Goal: Transaction & Acquisition: Purchase product/service

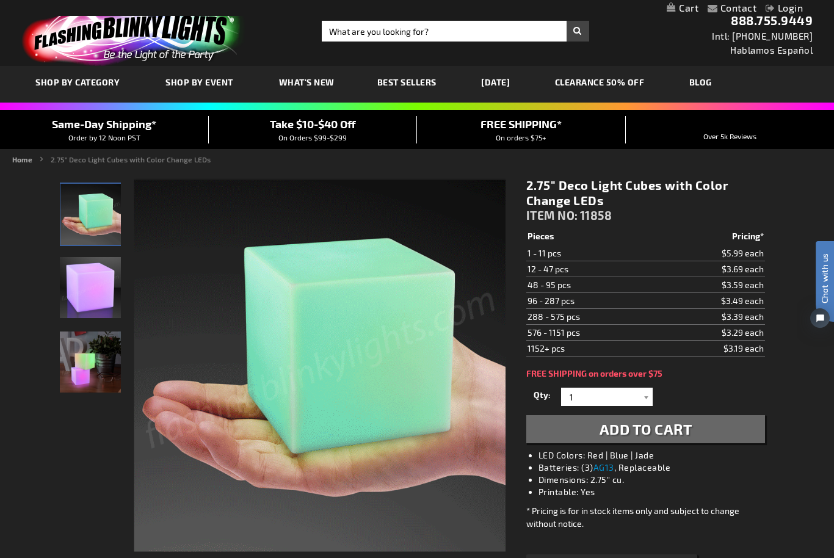
scroll to position [5, 0]
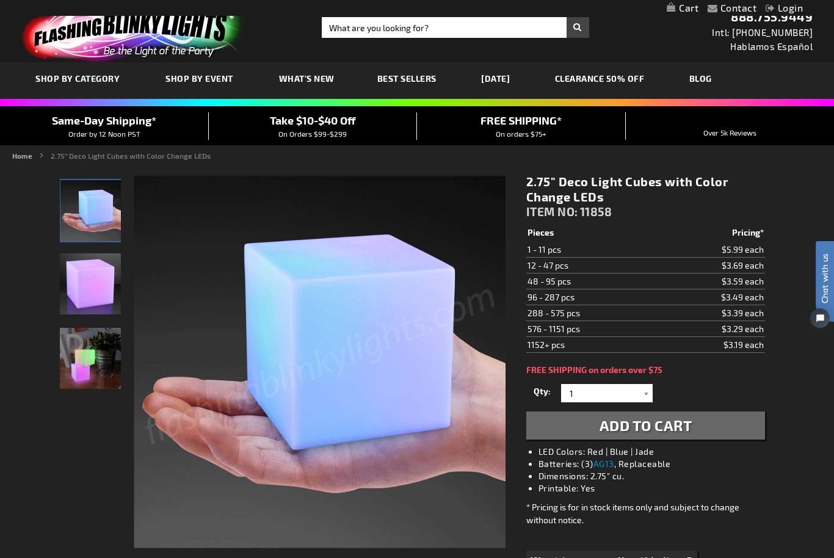
click at [755, 538] on div "Close dialog Get 10% Off Subscribe and save today Unlock Offer Submit" at bounding box center [417, 279] width 834 height 558
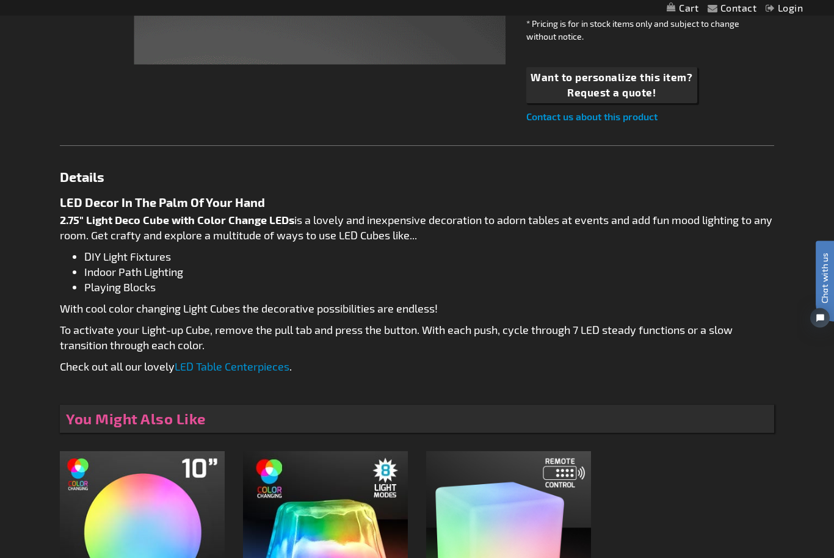
scroll to position [489, 0]
click at [205, 372] on link "LED Table Centerpieces" at bounding box center [232, 366] width 115 height 13
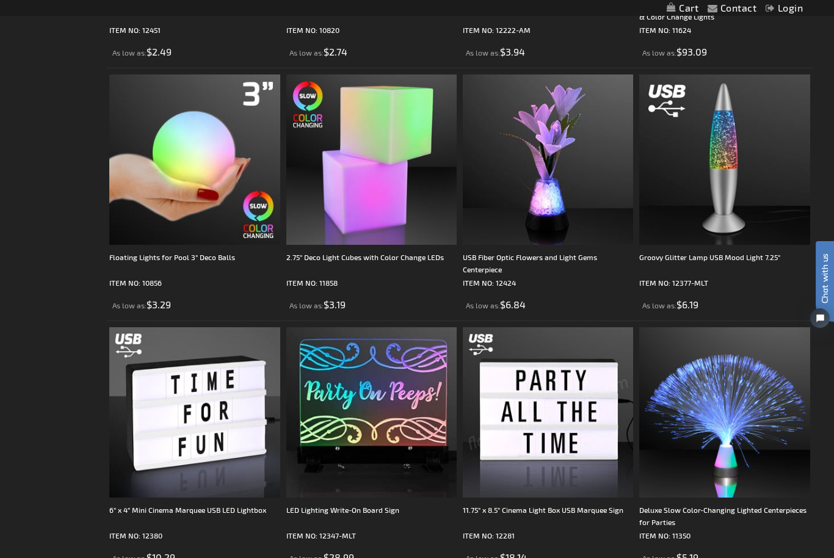
scroll to position [1189, 0]
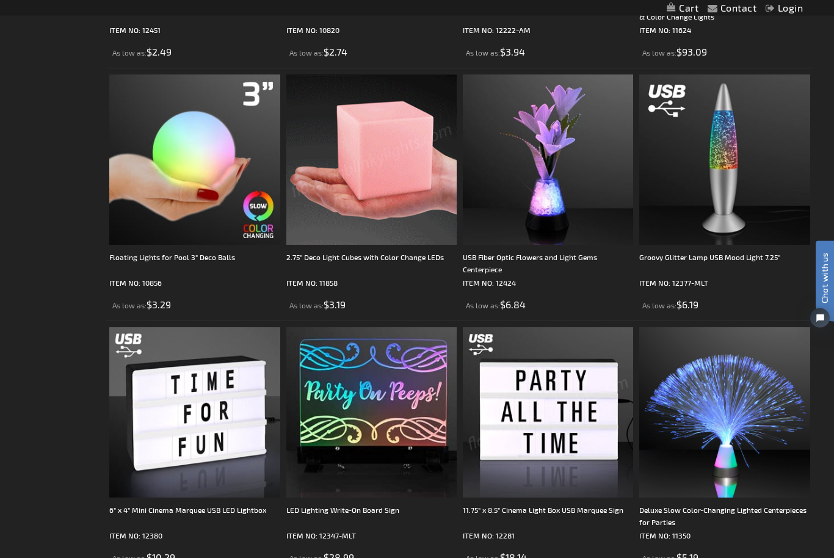
click at [334, 231] on img at bounding box center [371, 160] width 170 height 170
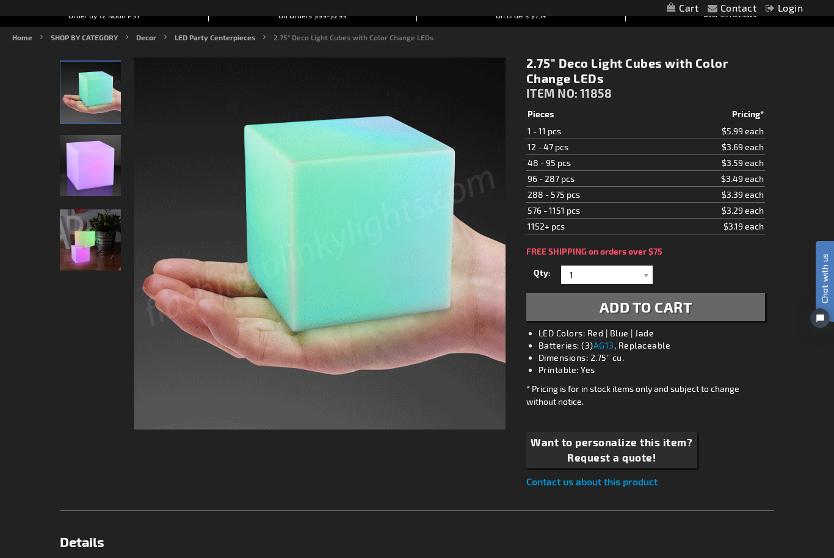
scroll to position [125, 0]
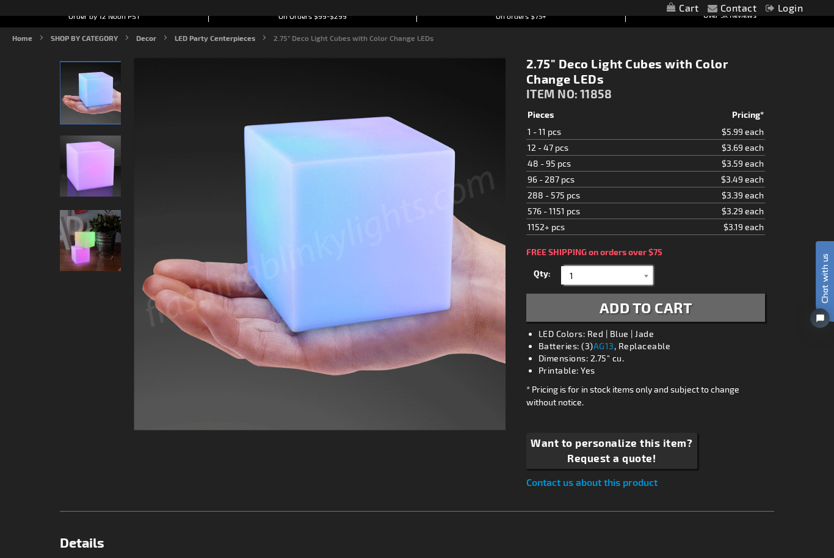
click at [637, 278] on input "1" at bounding box center [608, 275] width 89 height 18
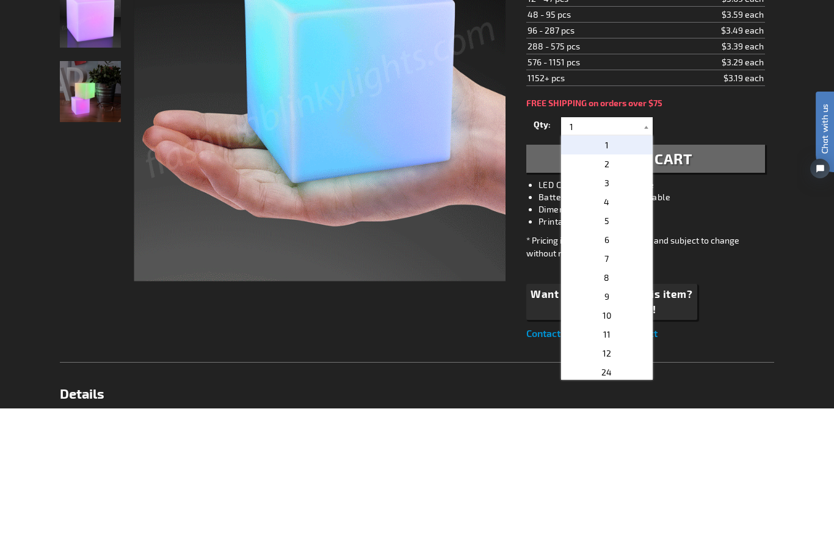
scroll to position [275, 0]
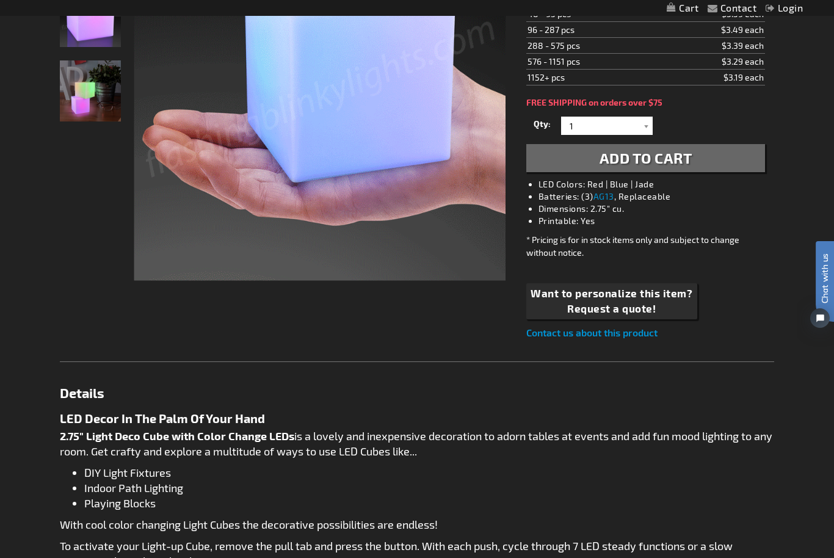
click at [651, 124] on div at bounding box center [647, 126] width 12 height 18
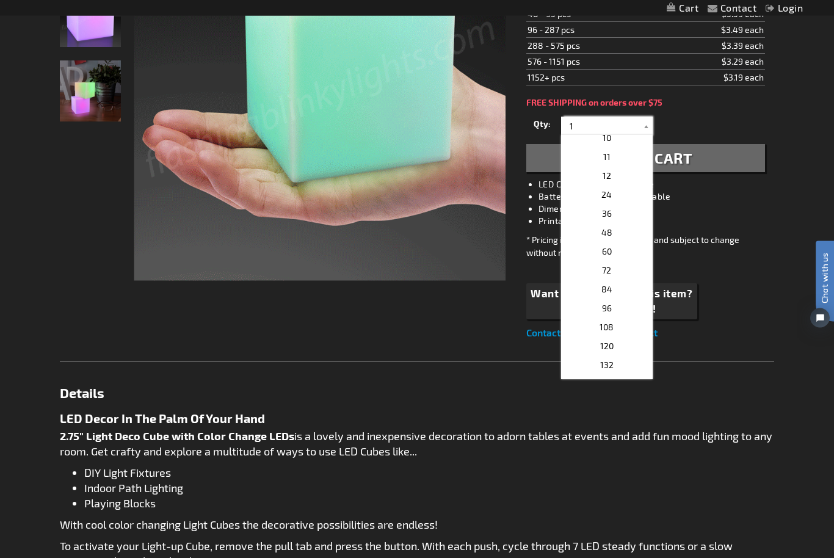
scroll to position [176, 0]
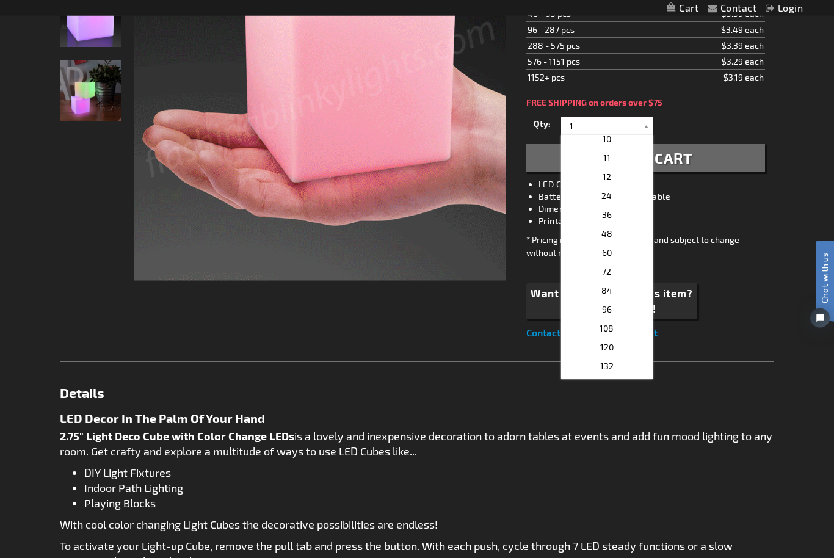
click at [624, 194] on p "24" at bounding box center [607, 196] width 92 height 19
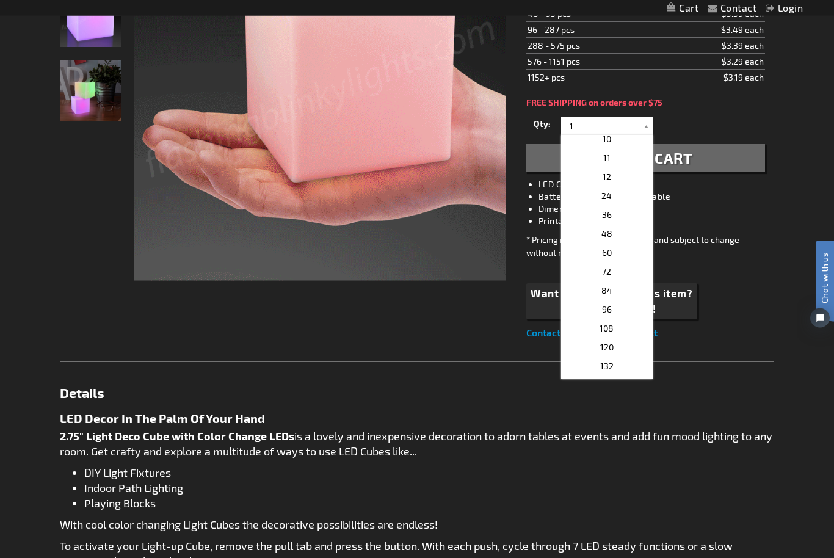
type input "24"
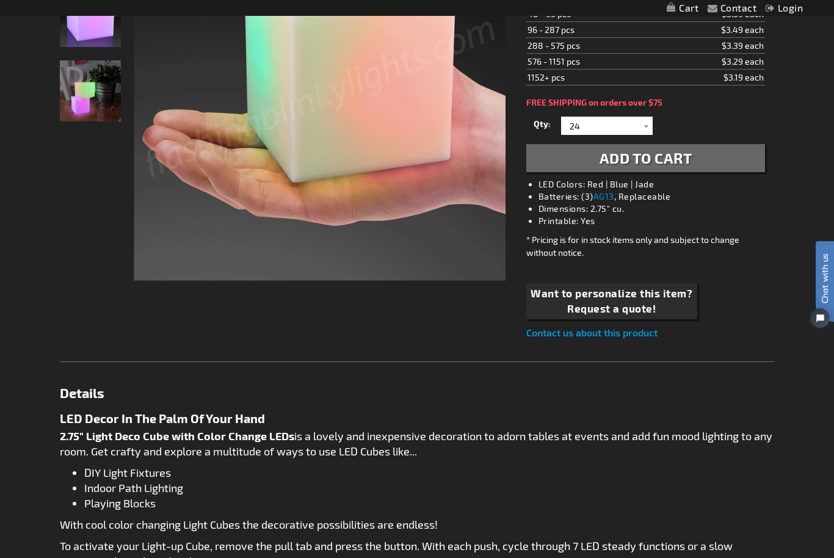
click at [703, 166] on button "Add to Cart" at bounding box center [645, 158] width 239 height 28
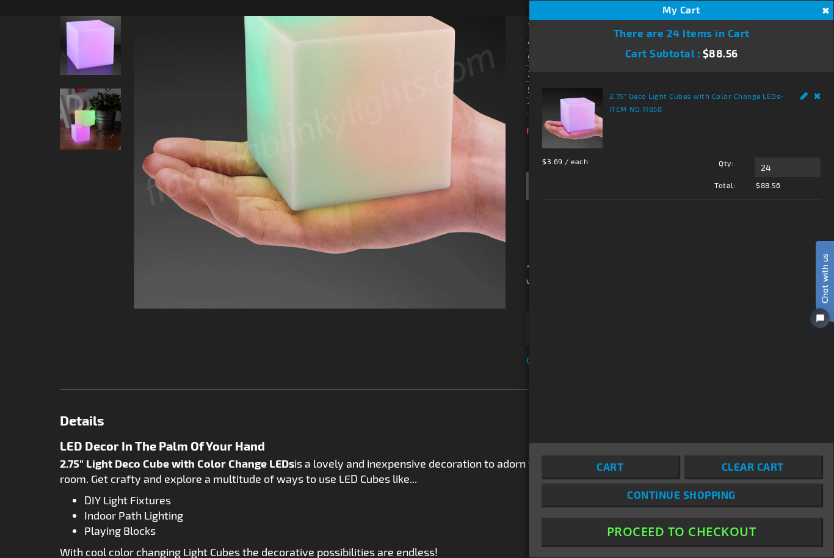
click at [55, 332] on main "You added 2.75" Deco Light Cubes with Color Change LEDs to your shopping cart. …" at bounding box center [417, 424] width 733 height 1055
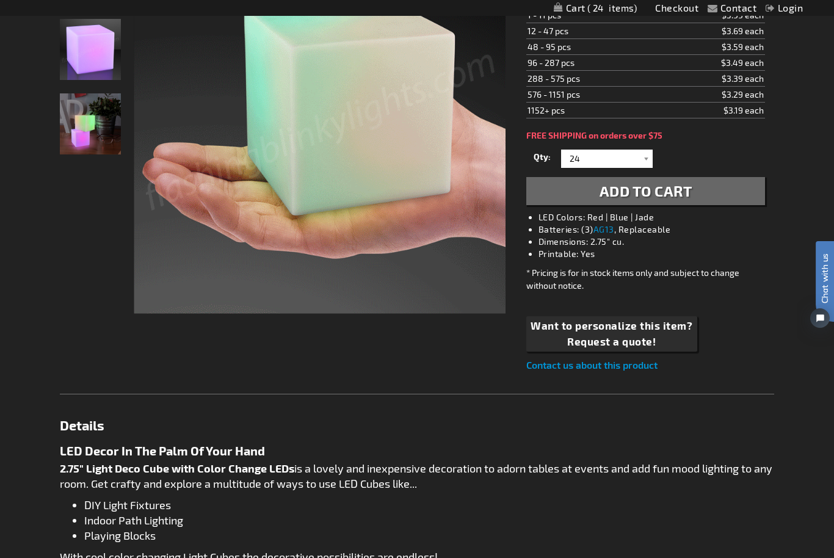
scroll to position [267, 0]
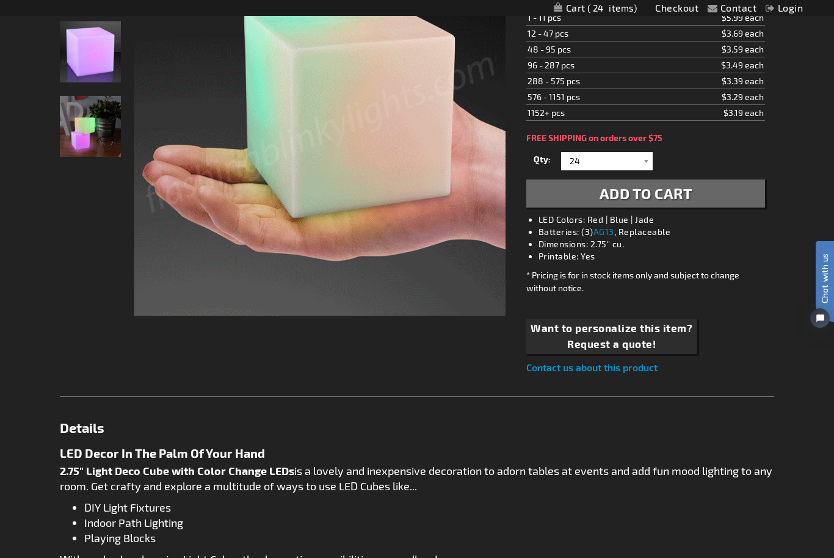
click at [644, 369] on link "Contact us about this product" at bounding box center [591, 367] width 131 height 12
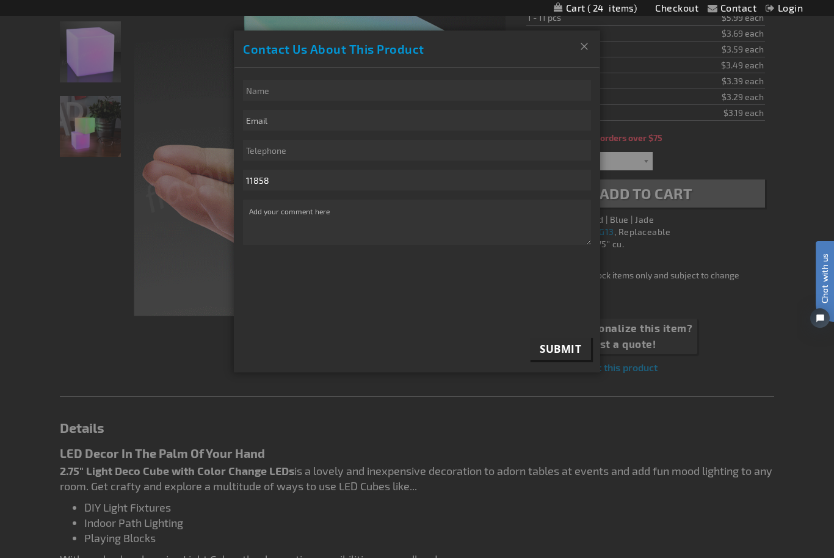
click at [578, 36] on button "Close" at bounding box center [584, 47] width 32 height 32
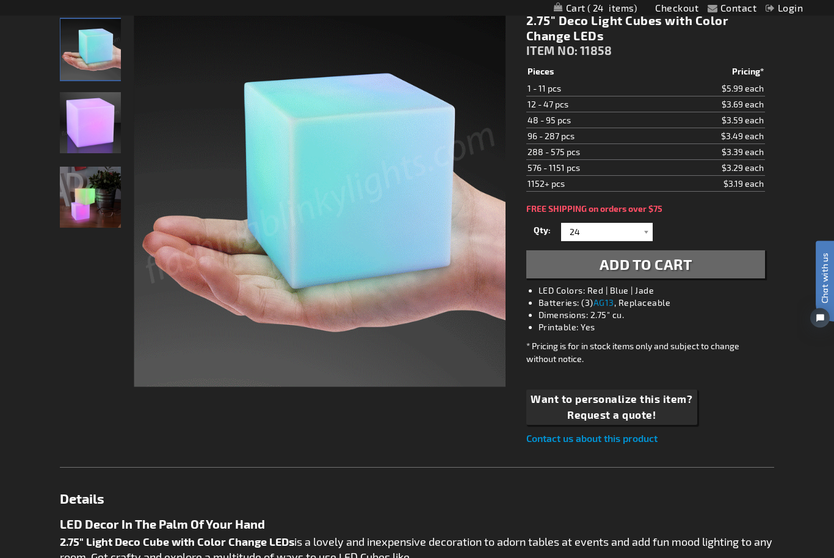
scroll to position [0, 0]
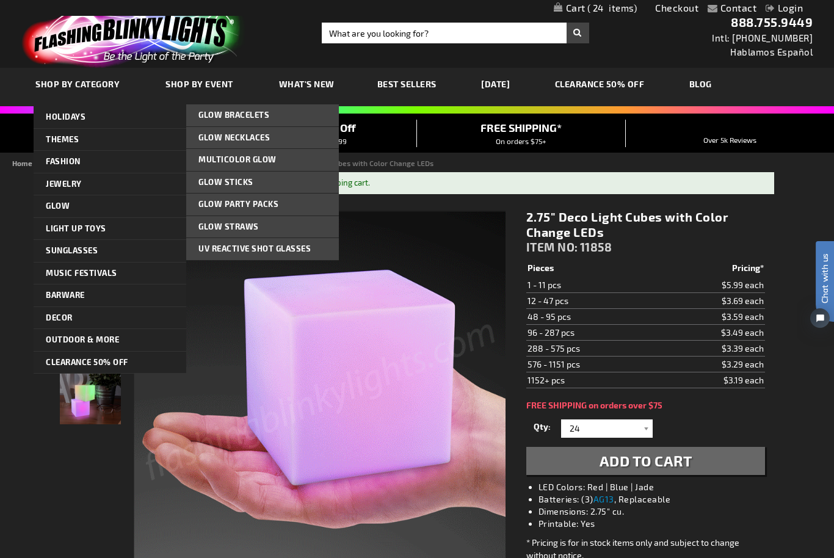
click at [208, 180] on span "Glow Sticks" at bounding box center [225, 182] width 55 height 10
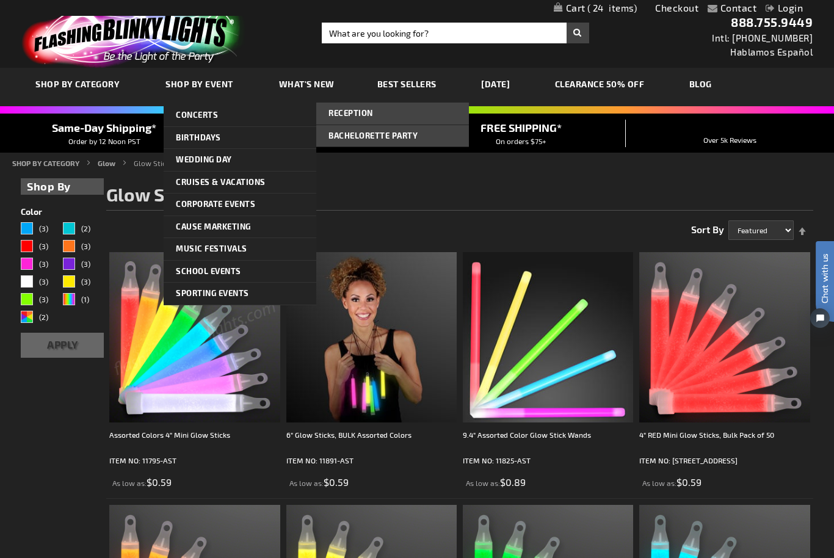
click at [331, 113] on span "Reception" at bounding box center [351, 113] width 45 height 10
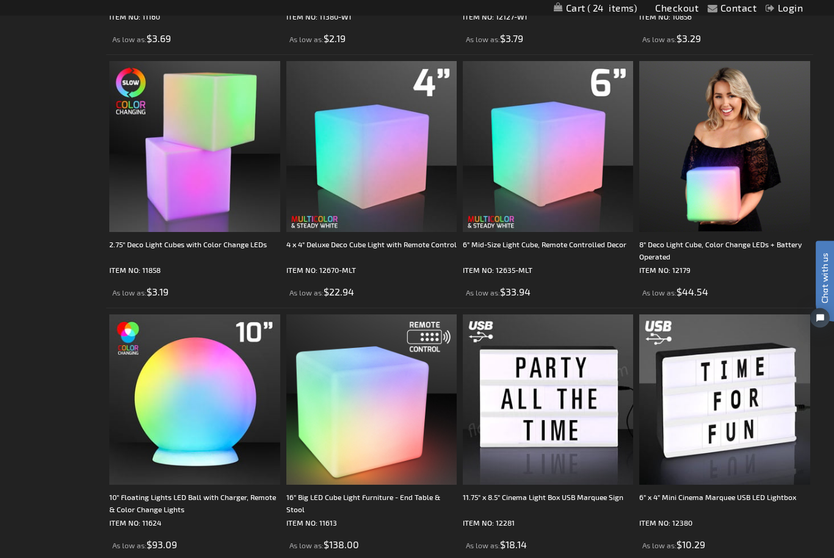
scroll to position [444, 0]
click at [352, 183] on img at bounding box center [371, 146] width 170 height 170
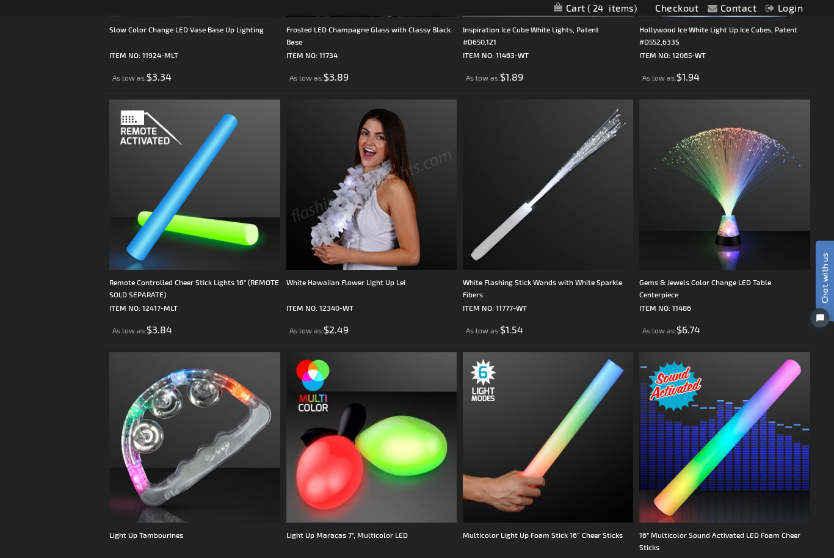
scroll to position [1166, 0]
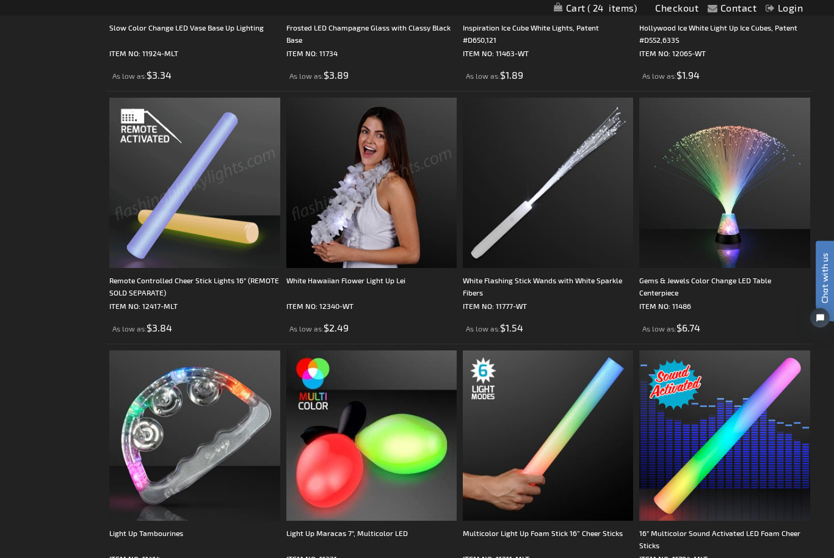
click at [140, 227] on img at bounding box center [194, 183] width 170 height 170
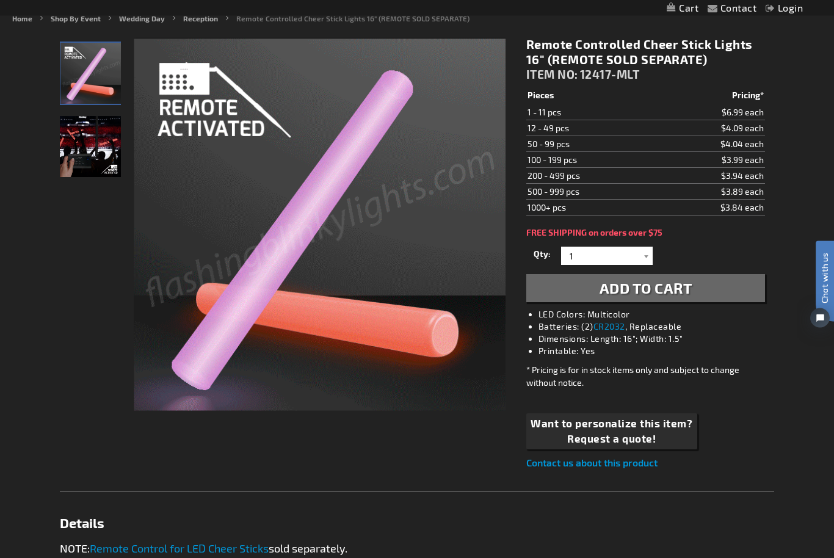
scroll to position [145, 0]
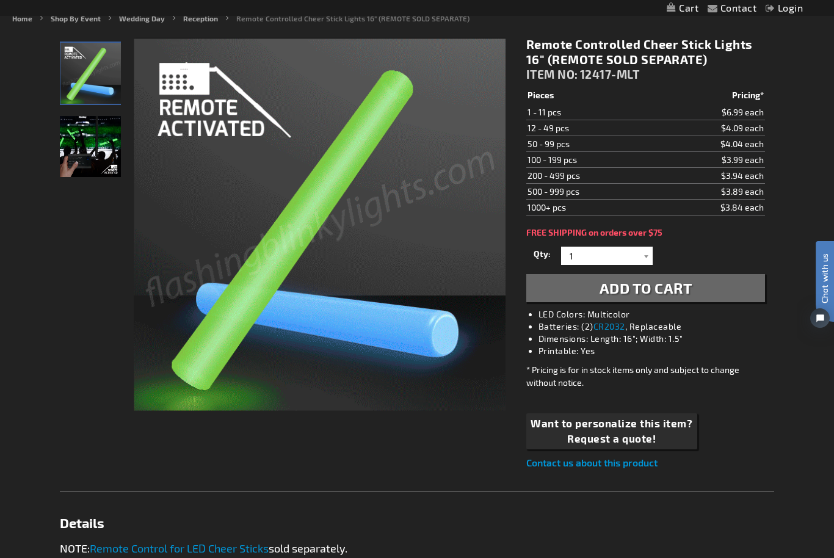
click at [78, 146] on img "16 Inch Remote Control LED Light Up Foam Sticks displayed at stadium" at bounding box center [90, 146] width 61 height 61
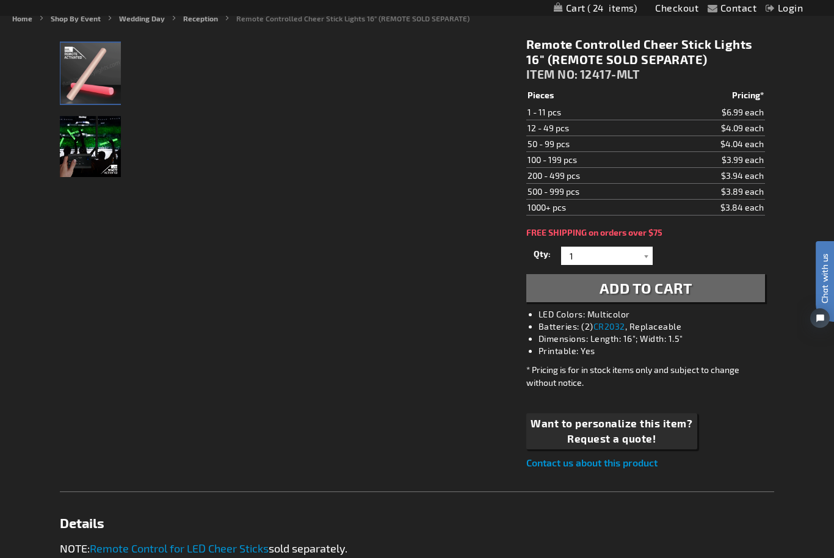
click at [82, 64] on img "16 Inch Remote Control LED Light Up Foam Sticks" at bounding box center [90, 73] width 61 height 61
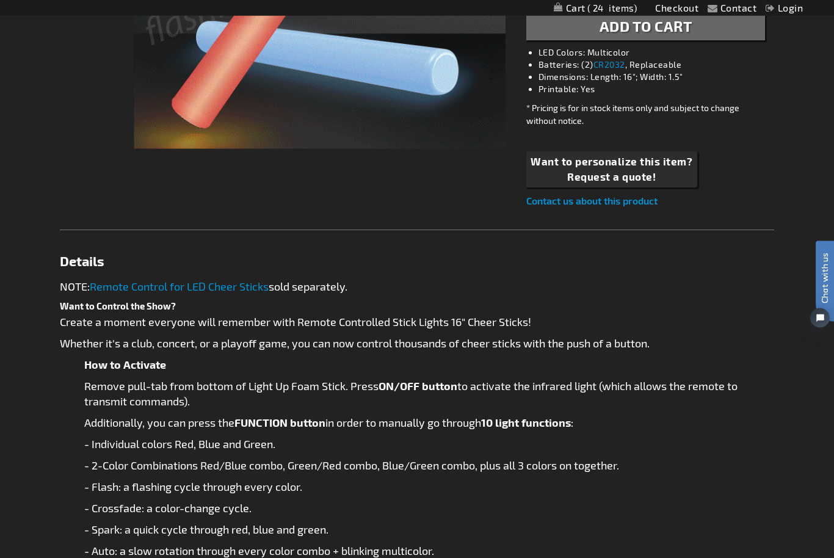
scroll to position [376, 0]
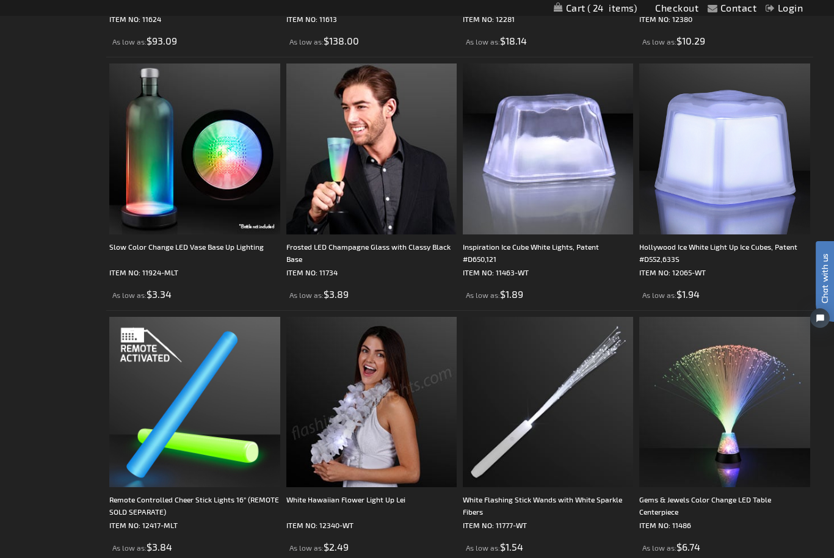
scroll to position [948, 0]
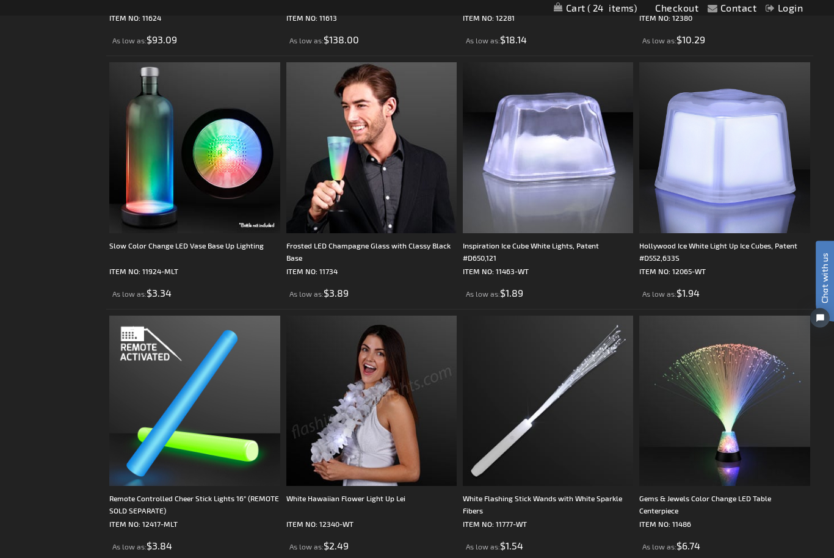
click at [713, 178] on img at bounding box center [724, 148] width 170 height 170
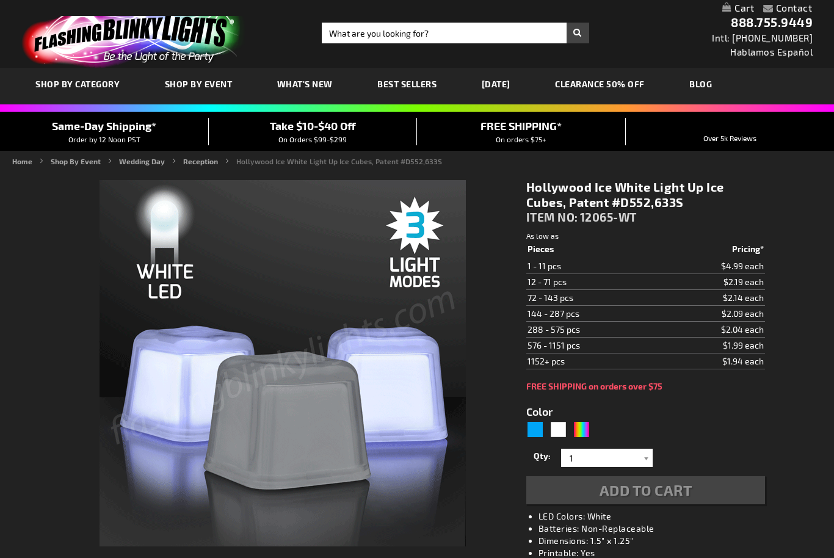
type input "5646"
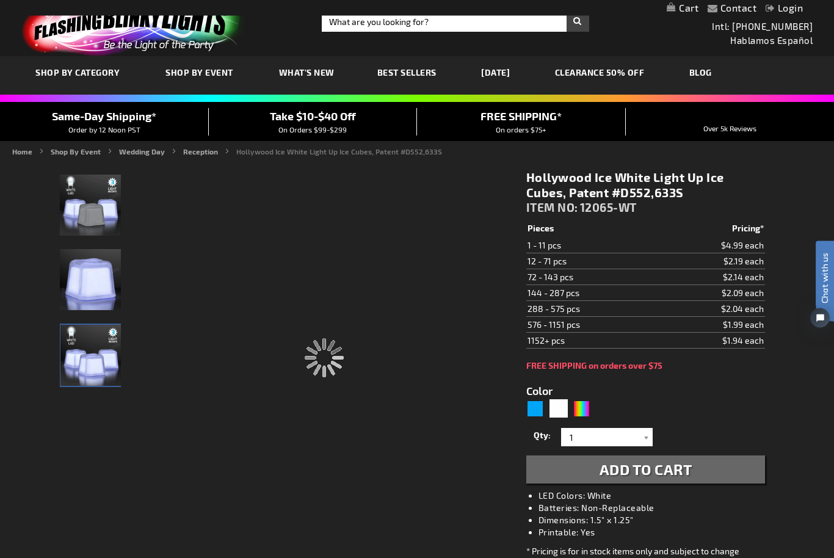
scroll to position [12, 0]
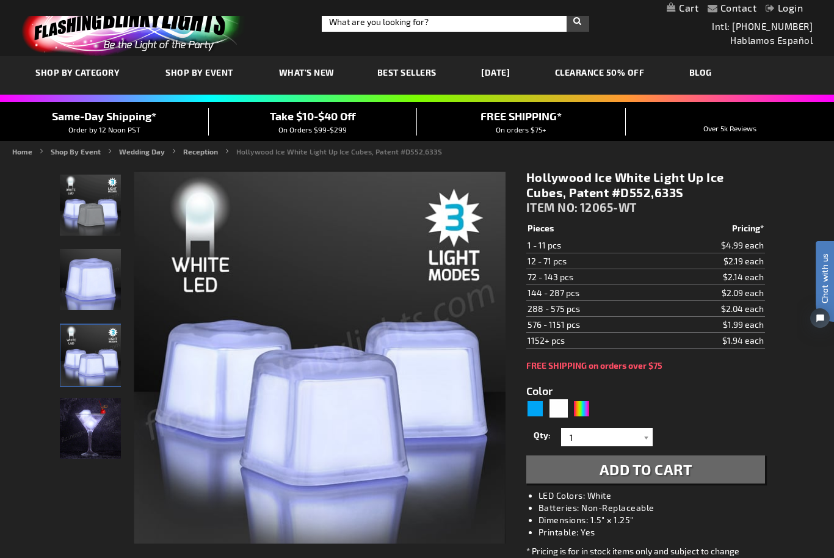
click at [88, 424] on img "White LED Light Up Hollywood Ice Cube" at bounding box center [90, 428] width 61 height 61
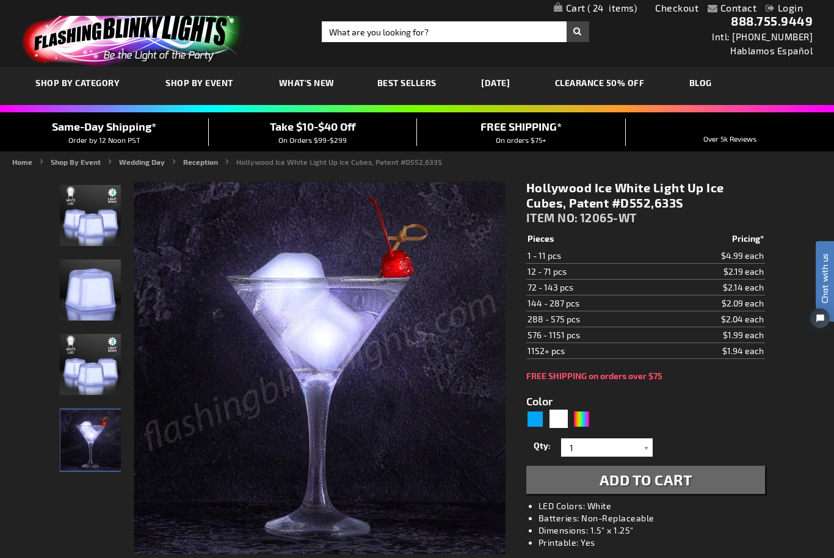
scroll to position [0, 0]
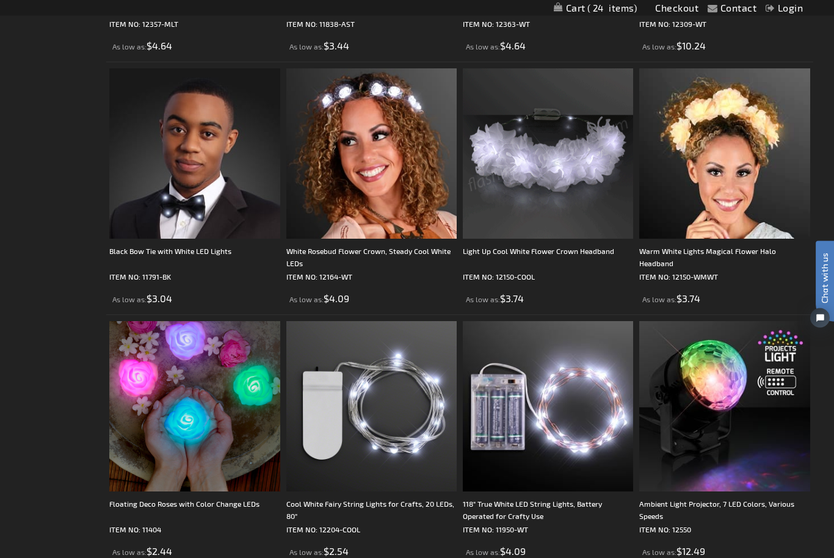
scroll to position [1955, 0]
click at [536, 176] on img at bounding box center [548, 153] width 170 height 170
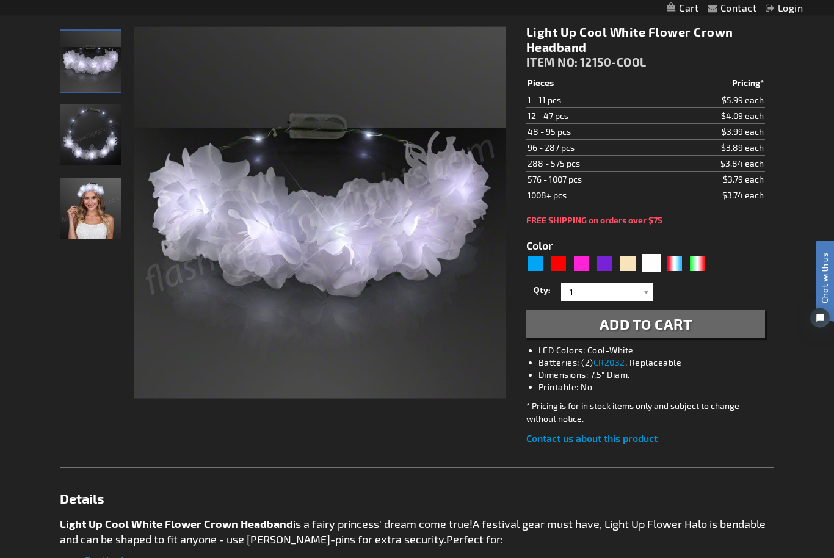
scroll to position [157, 0]
click at [78, 137] on img "Cool White LED Light Up Flower Crown Headband" at bounding box center [90, 134] width 61 height 61
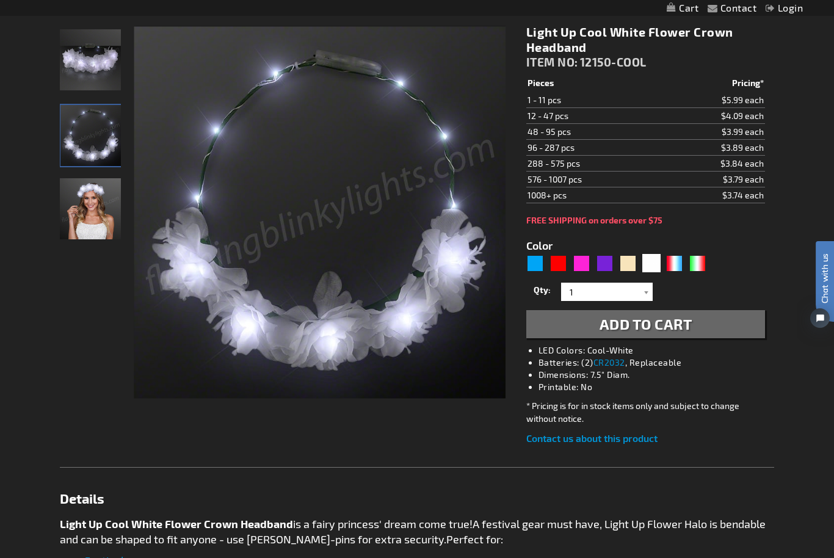
click at [92, 207] on img "Female wearing Cool White LED Light Up Flower Crown Headband" at bounding box center [90, 208] width 61 height 61
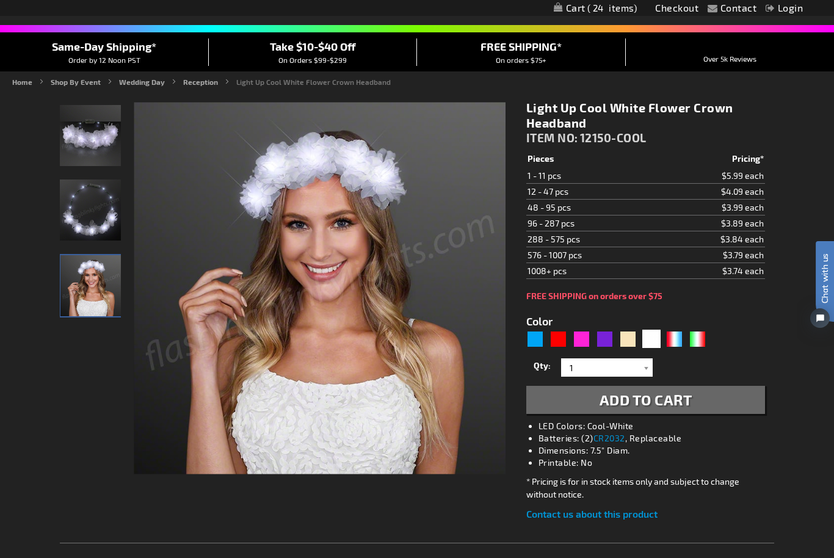
scroll to position [0, 0]
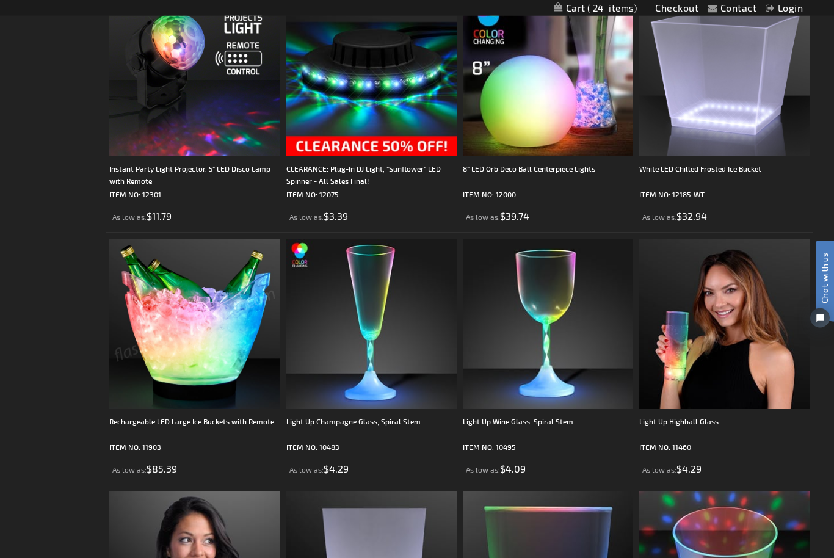
scroll to position [2544, 0]
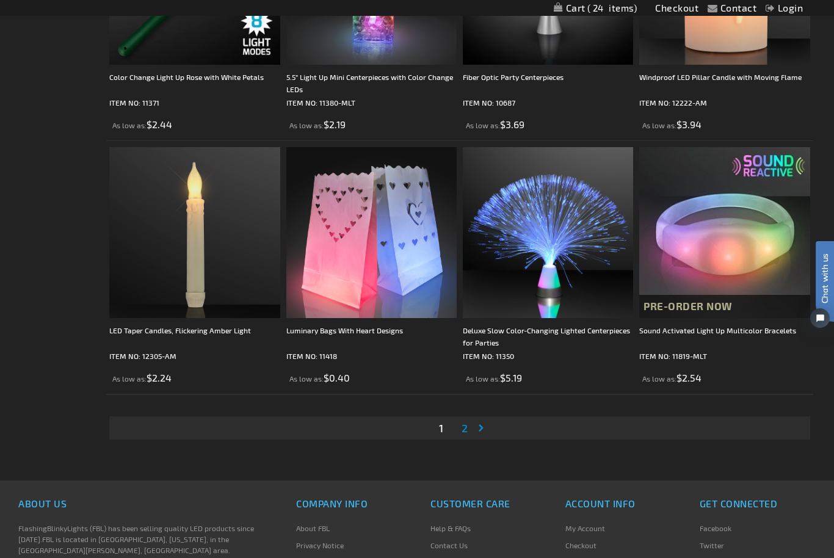
click at [465, 433] on span "2" at bounding box center [465, 427] width 6 height 13
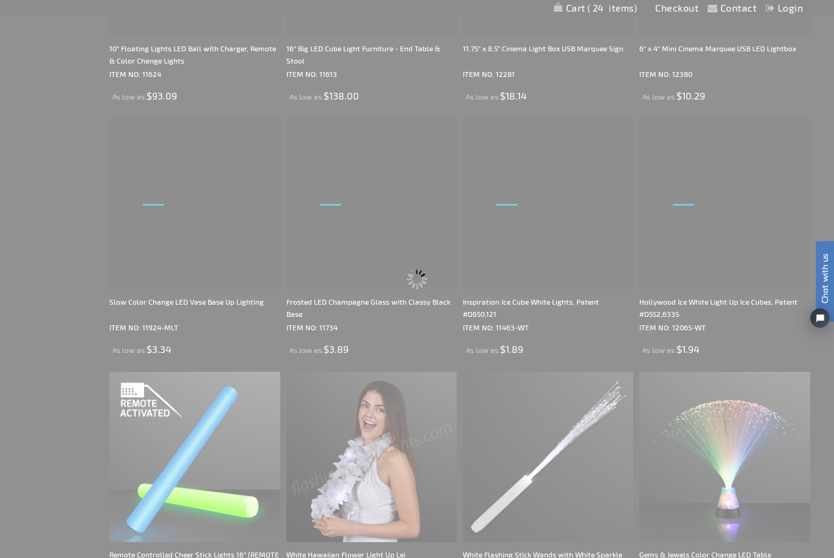
scroll to position [0, 0]
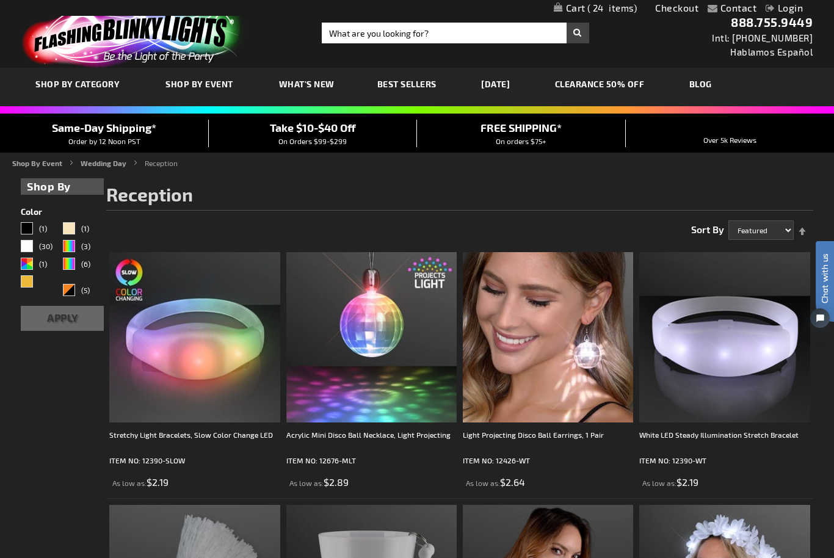
click at [89, 46] on img at bounding box center [131, 35] width 238 height 66
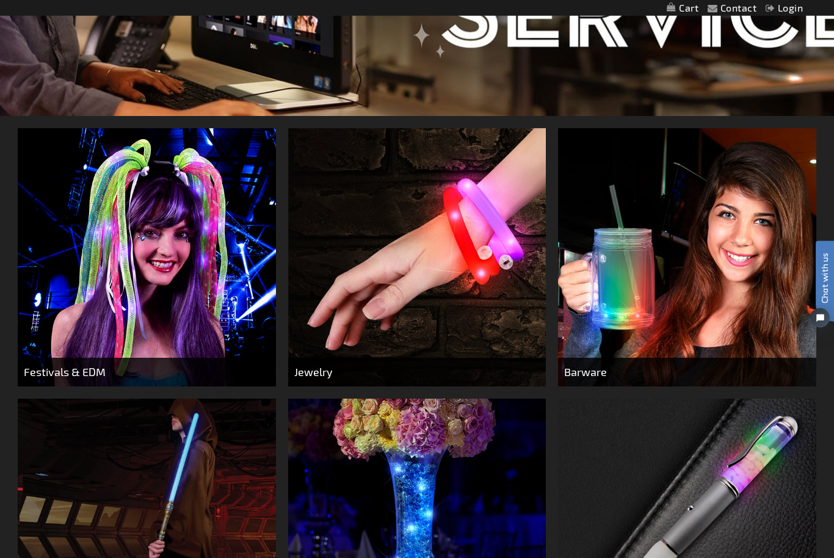
scroll to position [342, 0]
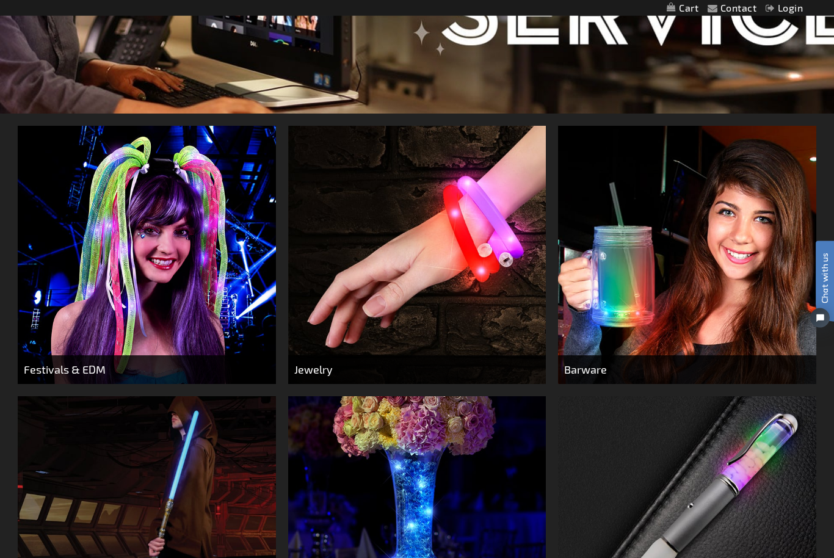
click at [34, 272] on img at bounding box center [147, 255] width 258 height 258
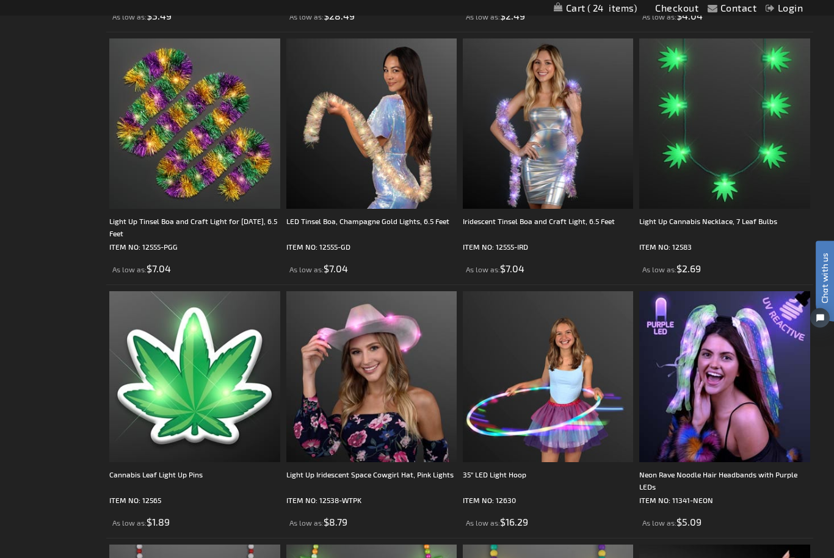
scroll to position [830, 0]
click at [322, 172] on img at bounding box center [371, 123] width 170 height 170
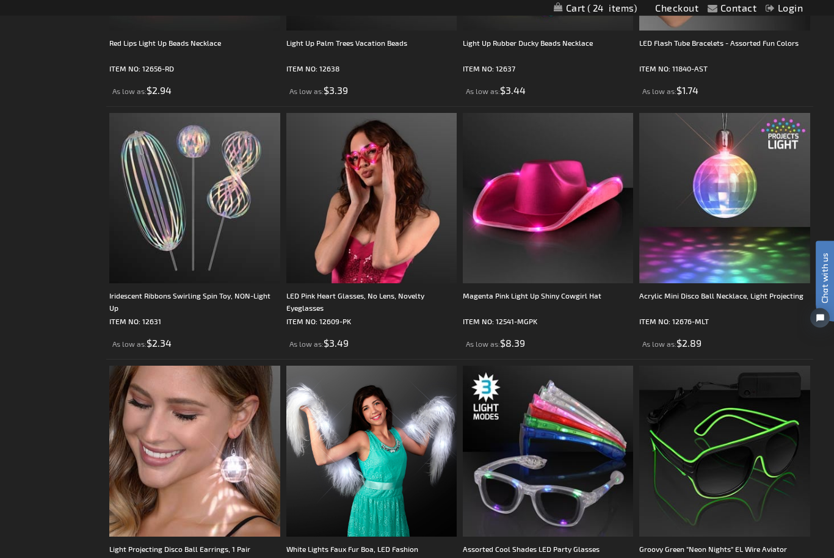
scroll to position [1514, 0]
click at [143, 241] on img at bounding box center [194, 198] width 170 height 170
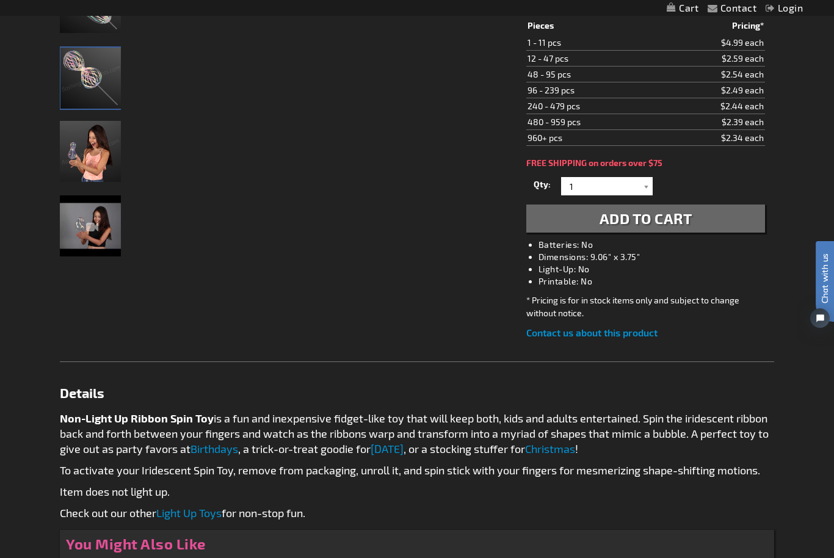
click at [73, 70] on img "Iridescent Ribbons Swirling Spin Toy, NON-Light Up" at bounding box center [90, 78] width 61 height 61
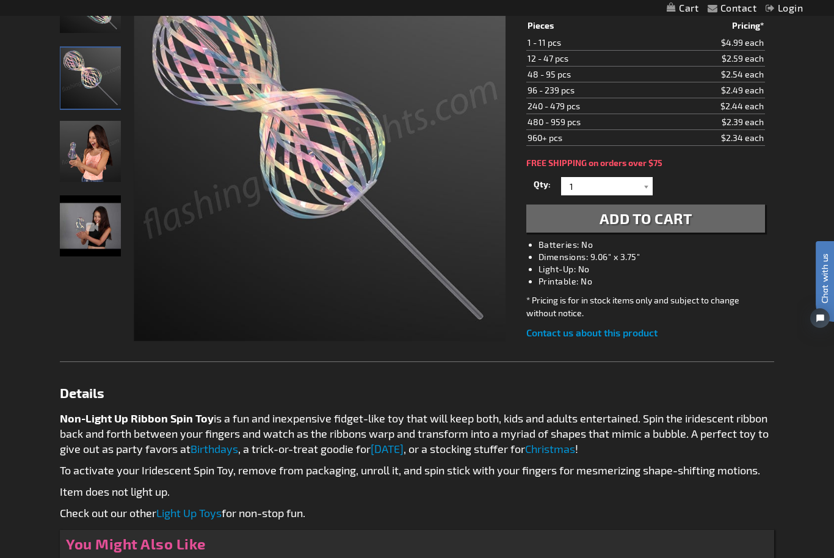
click at [85, 146] on img "Iridescent Ribbons Swirling Spin Toy, NON-Light Up" at bounding box center [90, 151] width 61 height 61
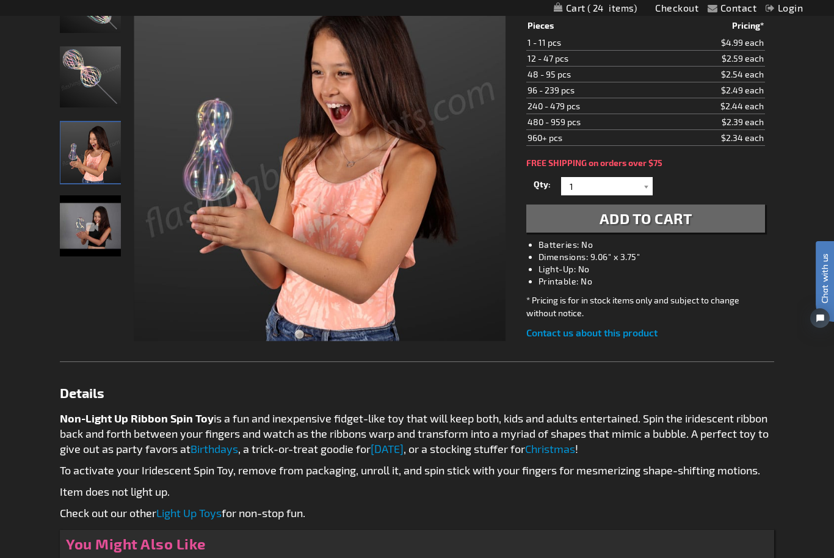
click at [85, 221] on img "Iridescent Ribbons Swirling Spin Toy, NON-Light Up" at bounding box center [90, 225] width 61 height 61
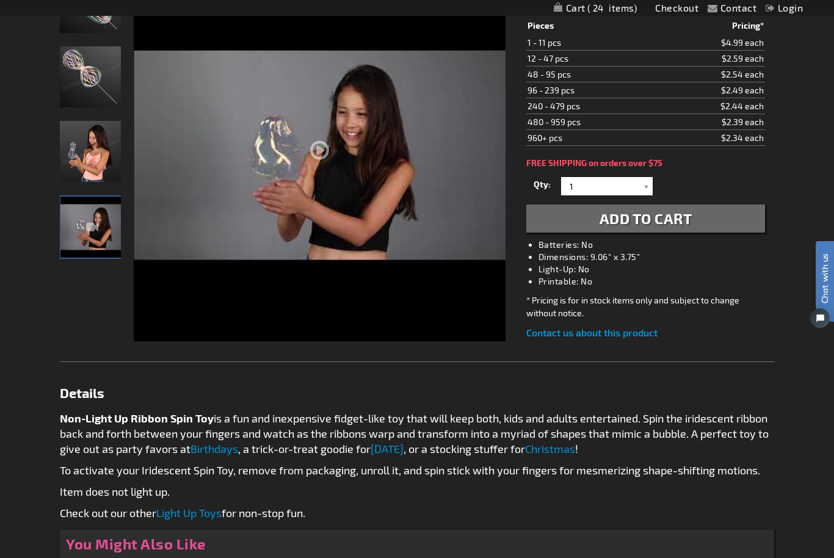
click at [313, 143] on div at bounding box center [320, 191] width 372 height 446
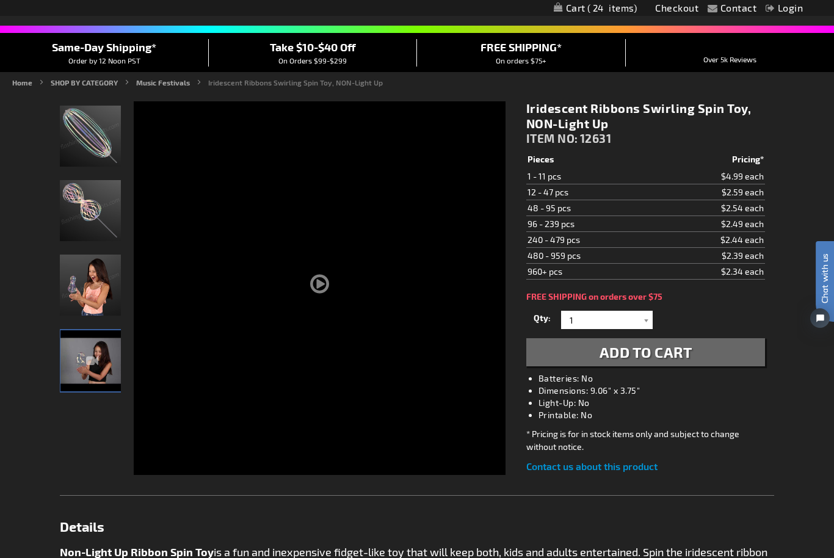
scroll to position [81, 0]
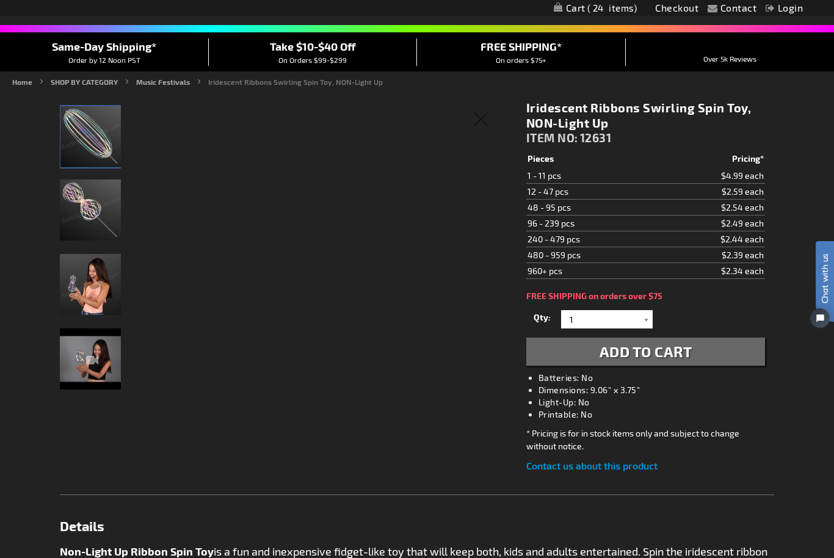
click at [79, 140] on img "Iridescent Ribbons Swirling Spin Toy, NON-Light Up" at bounding box center [90, 136] width 61 height 61
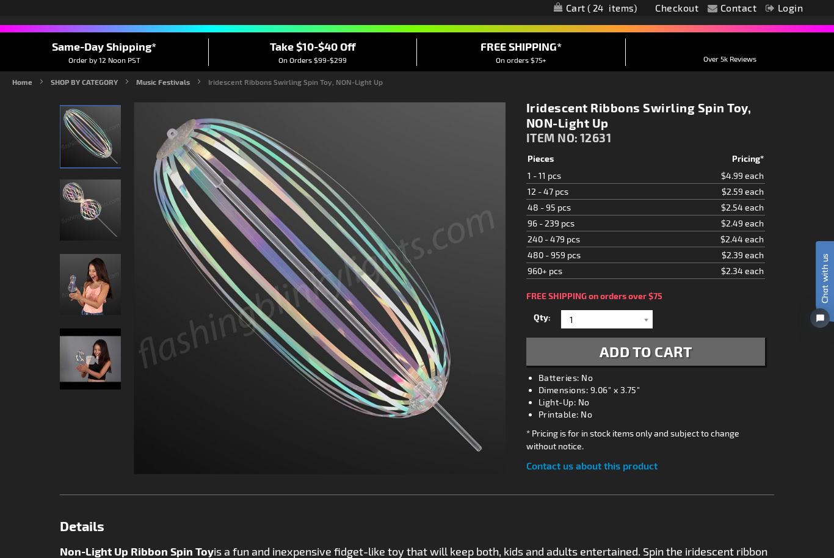
click at [533, 340] on button "Add to Cart" at bounding box center [645, 352] width 239 height 28
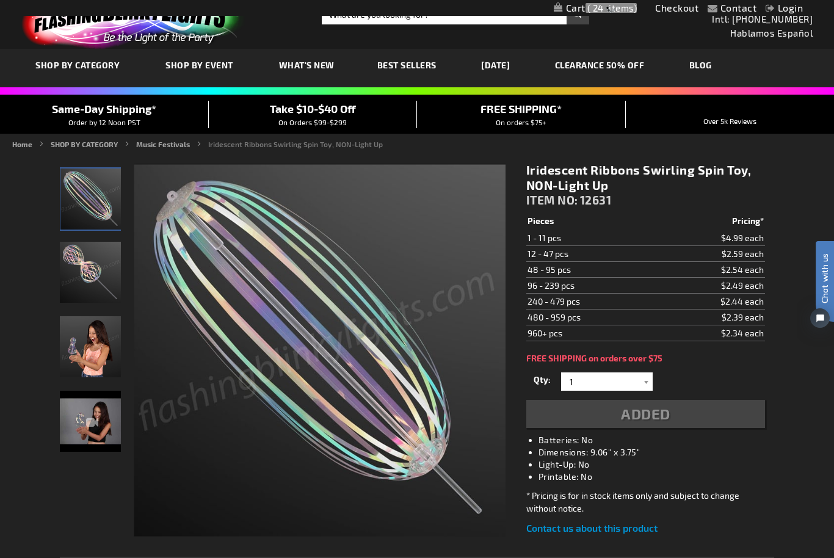
scroll to position [0, 0]
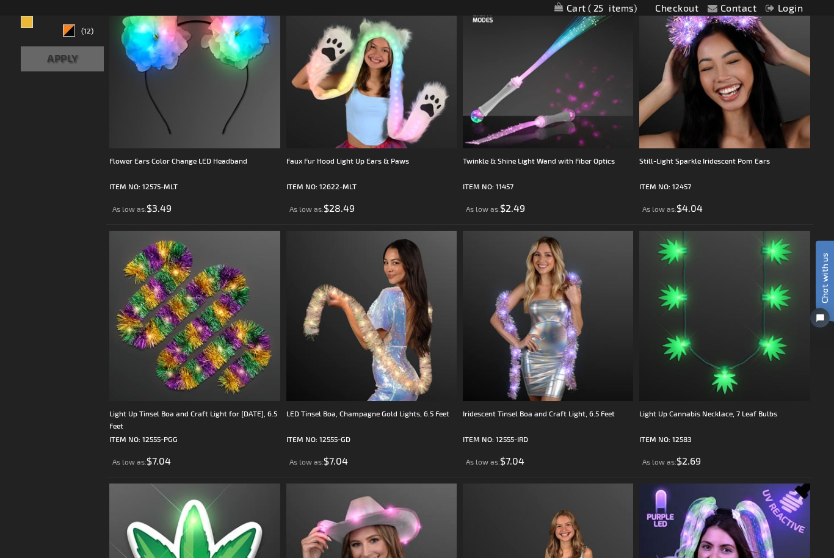
scroll to position [633, 0]
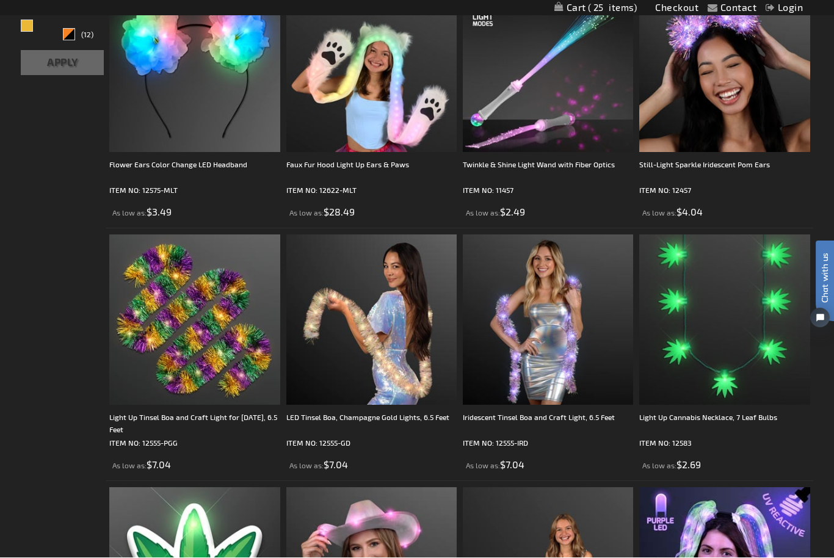
click at [736, 98] on img at bounding box center [724, 67] width 170 height 170
click at [768, 93] on img at bounding box center [724, 67] width 170 height 170
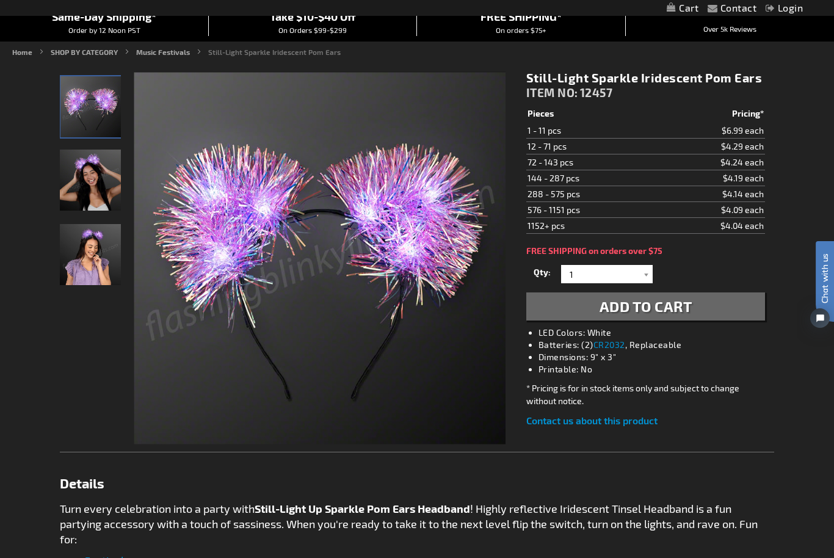
scroll to position [110, 0]
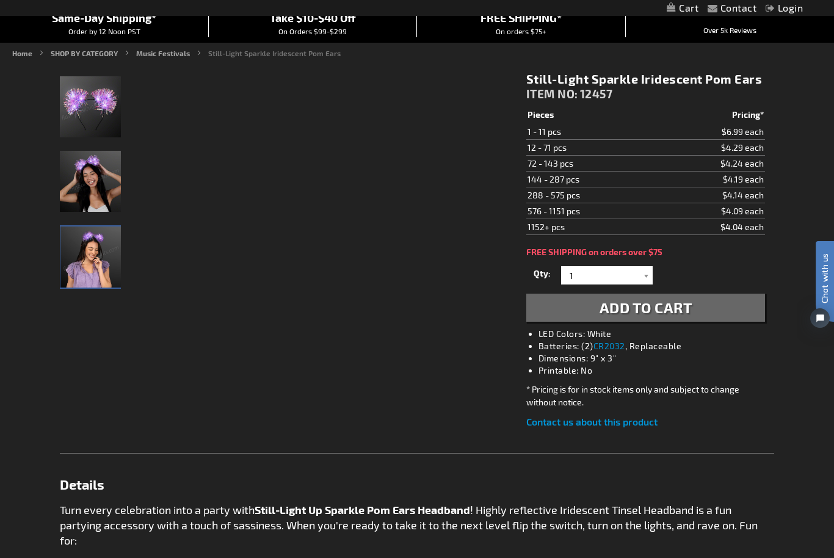
click at [86, 253] on img "Woman displaying Light Up Sparkle Iridescent LED Pom Ears" at bounding box center [90, 257] width 61 height 61
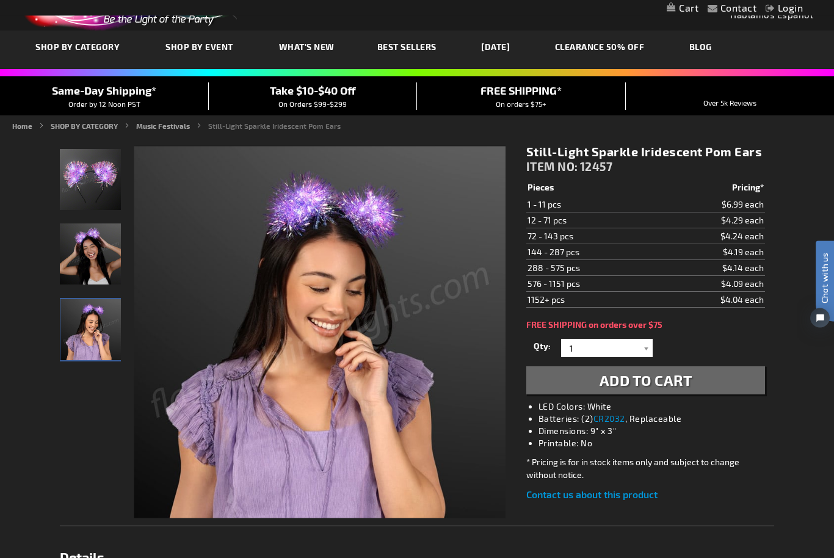
scroll to position [0, 0]
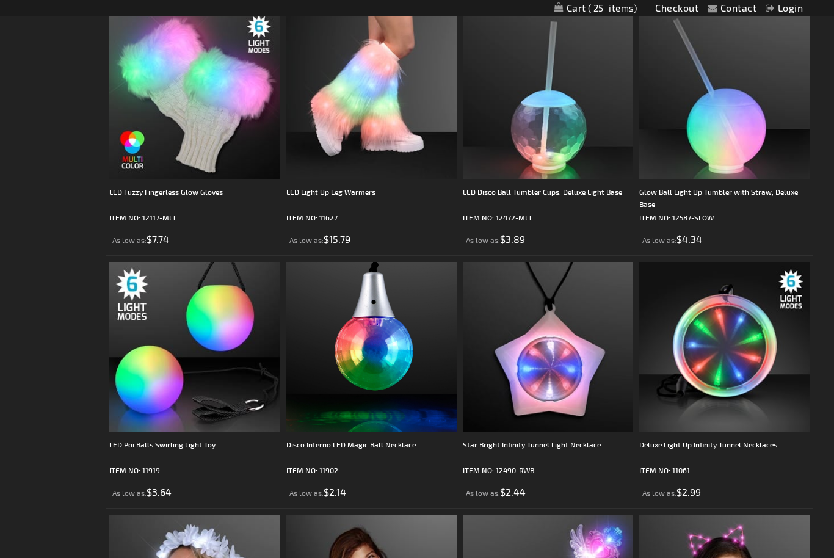
scroll to position [2625, 0]
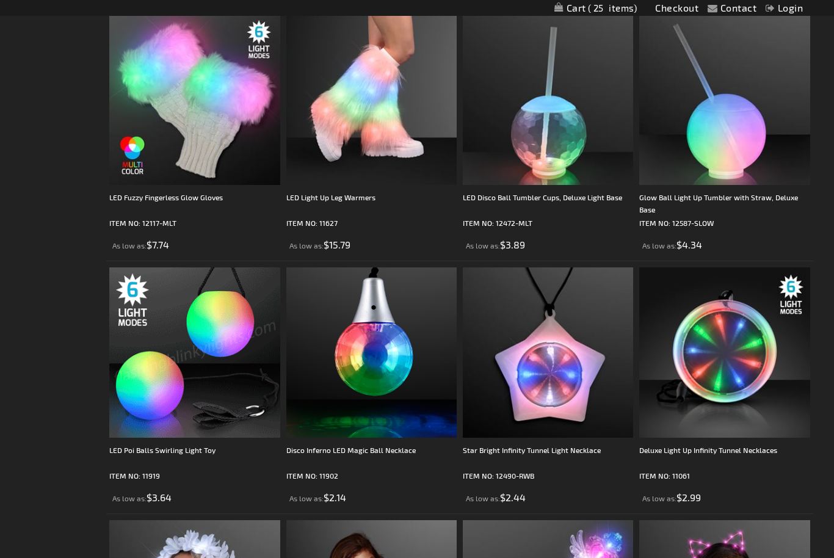
click at [165, 380] on img at bounding box center [194, 352] width 170 height 170
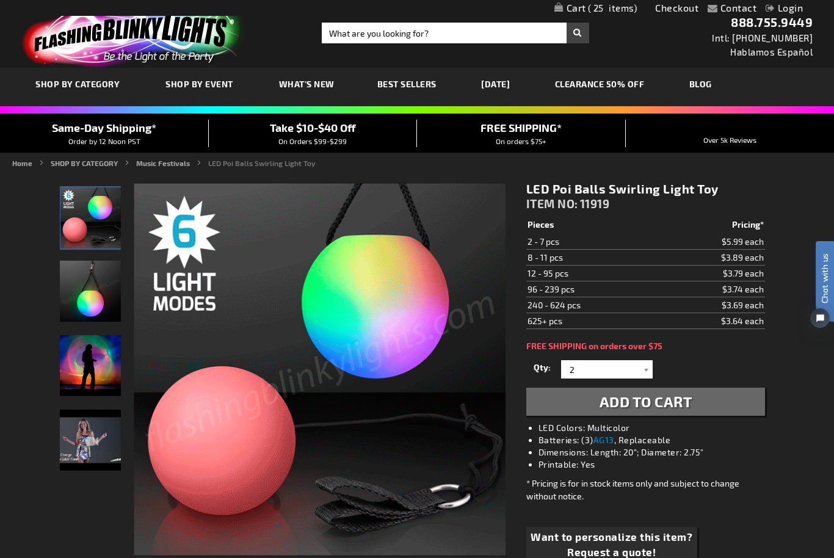
click at [85, 301] on img "Poi Ball Swirling Light Up LED Toy" at bounding box center [90, 291] width 61 height 61
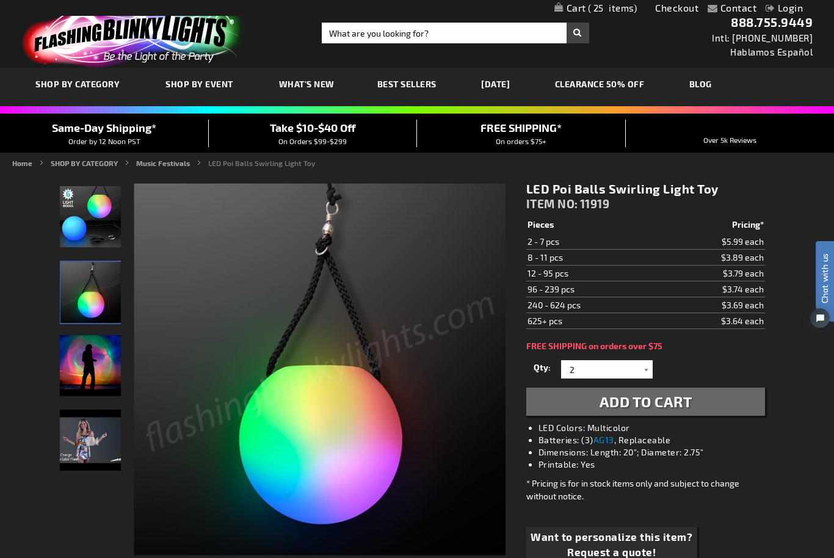
click at [86, 350] on img "Poi Ball Swirling Light Up LED Toy" at bounding box center [90, 365] width 61 height 61
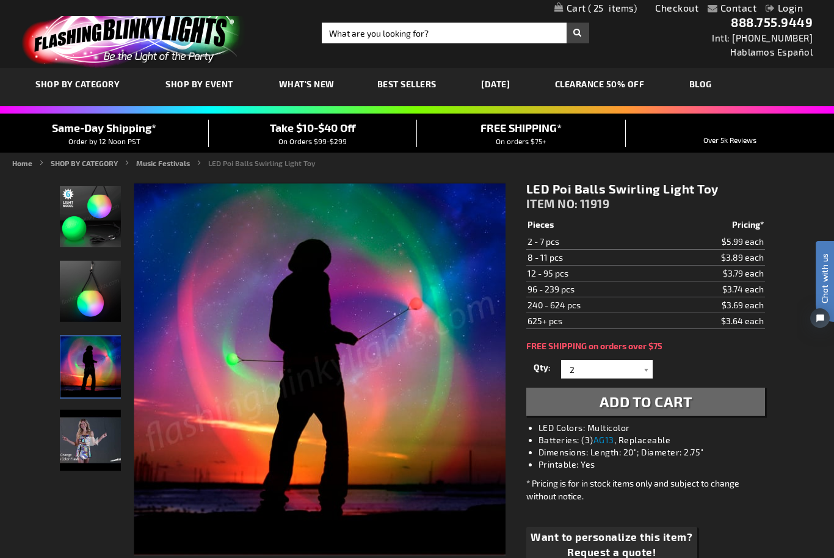
click at [84, 447] on img "LED Poi Balls Swirling Light Toy" at bounding box center [90, 440] width 61 height 61
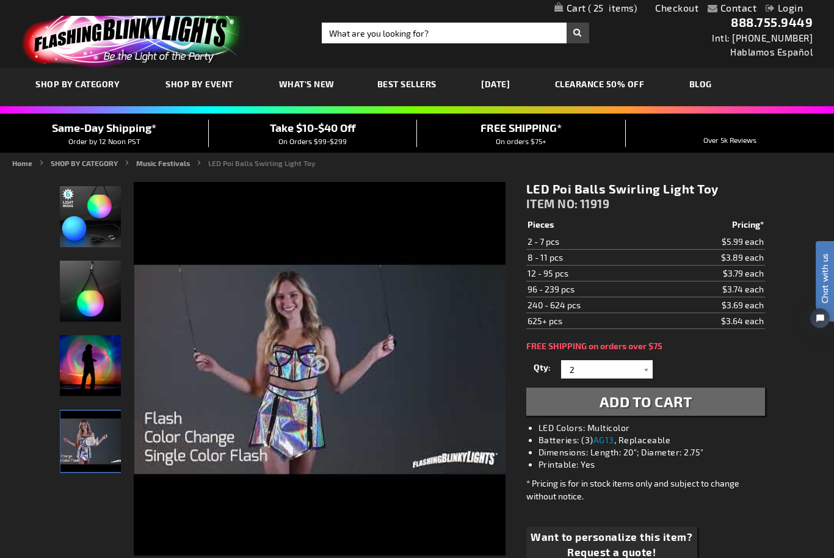
click at [320, 366] on div at bounding box center [320, 405] width 372 height 446
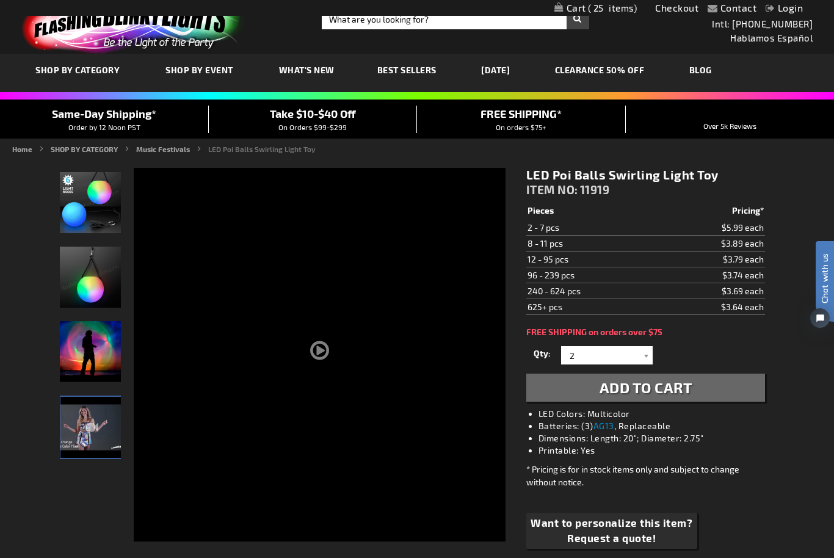
scroll to position [13, 0]
click at [738, 391] on button "Add to Cart" at bounding box center [645, 388] width 239 height 28
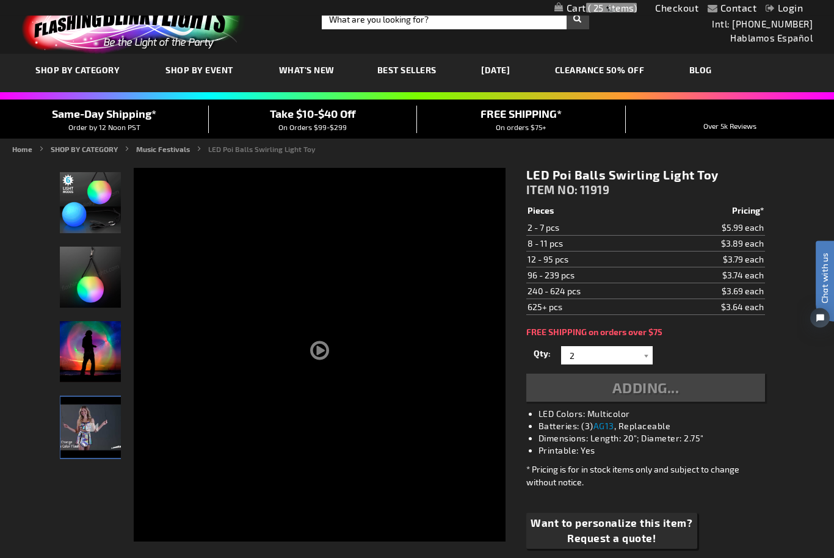
scroll to position [14, 0]
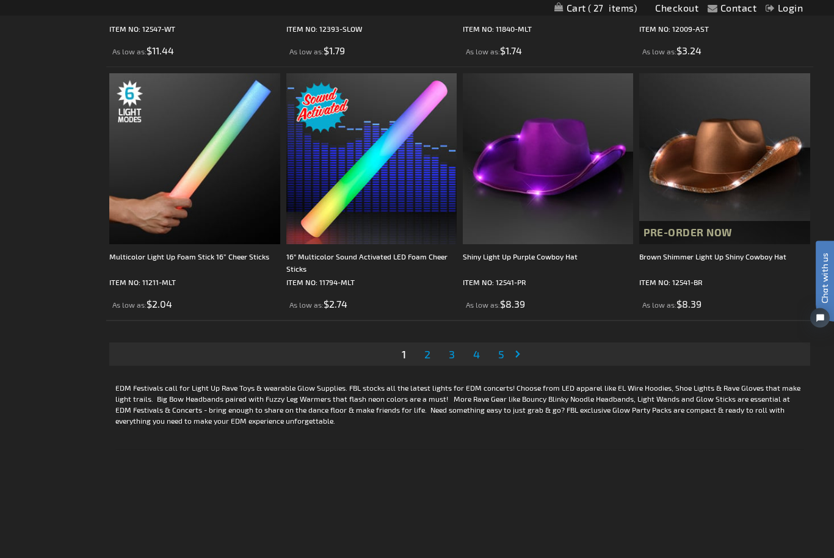
scroll to position [3831, 0]
click at [521, 352] on link "Page Next" at bounding box center [520, 354] width 12 height 18
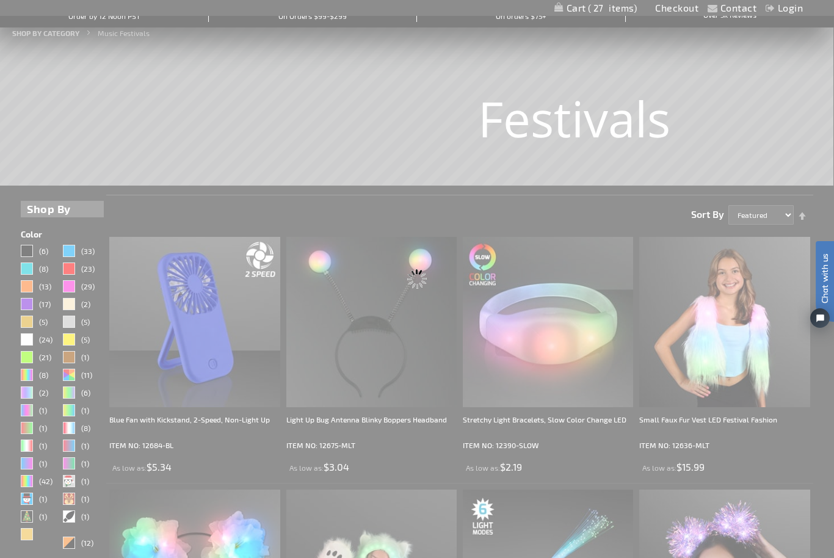
scroll to position [0, 0]
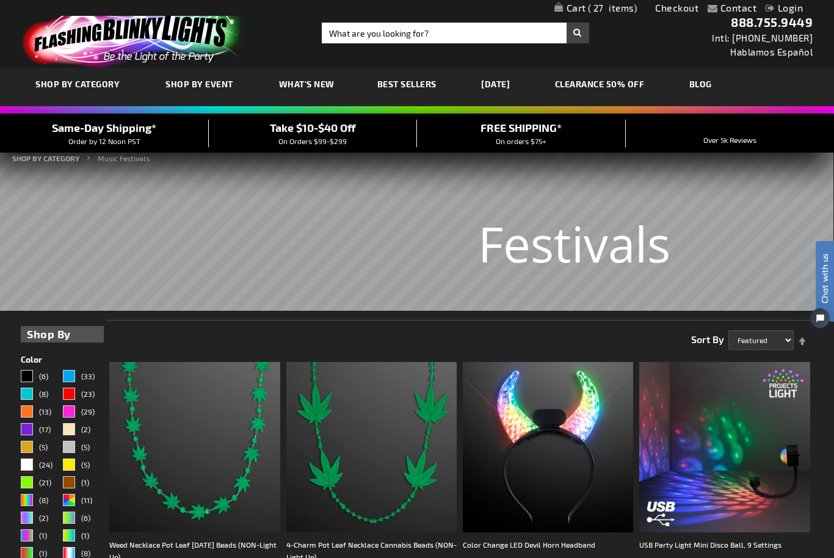
click at [29, 467] on div "White" at bounding box center [27, 465] width 12 height 12
click at [26, 465] on div "White" at bounding box center [27, 465] width 12 height 12
click at [27, 468] on div "White" at bounding box center [27, 465] width 12 height 12
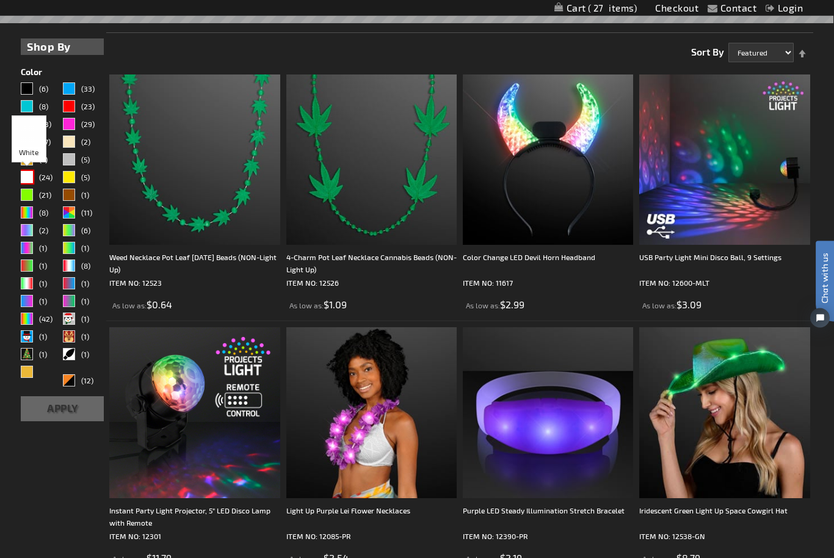
scroll to position [336, 0]
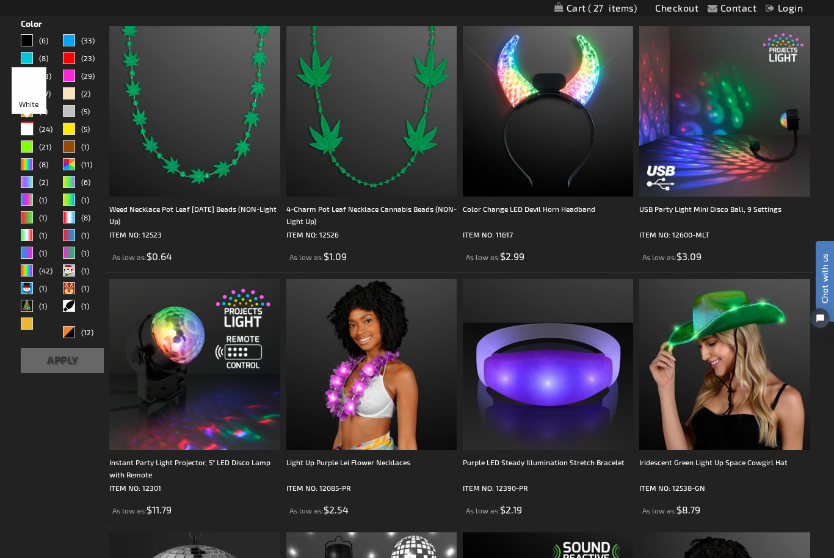
click at [59, 372] on button "Apply" at bounding box center [62, 360] width 83 height 25
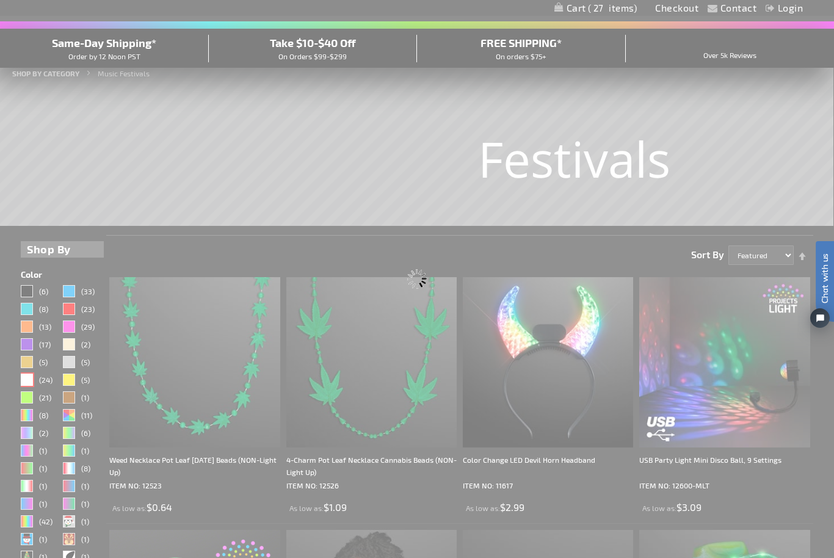
scroll to position [0, 0]
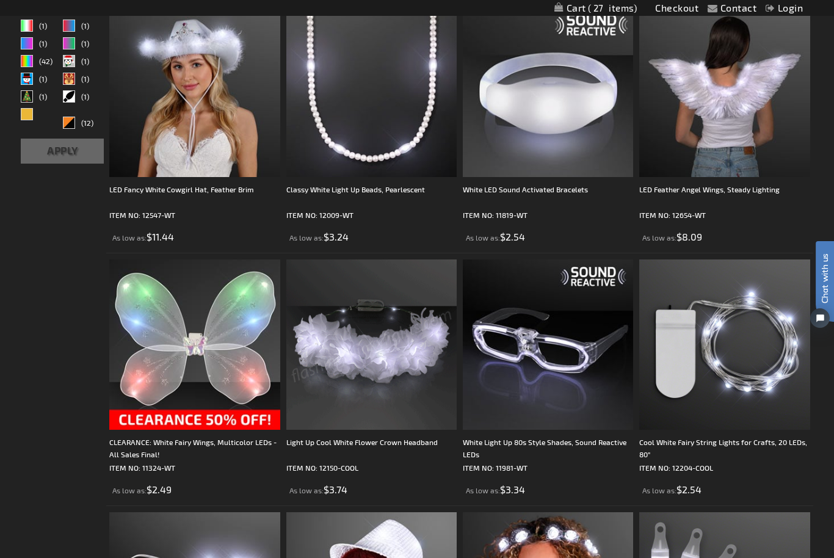
scroll to position [324, 0]
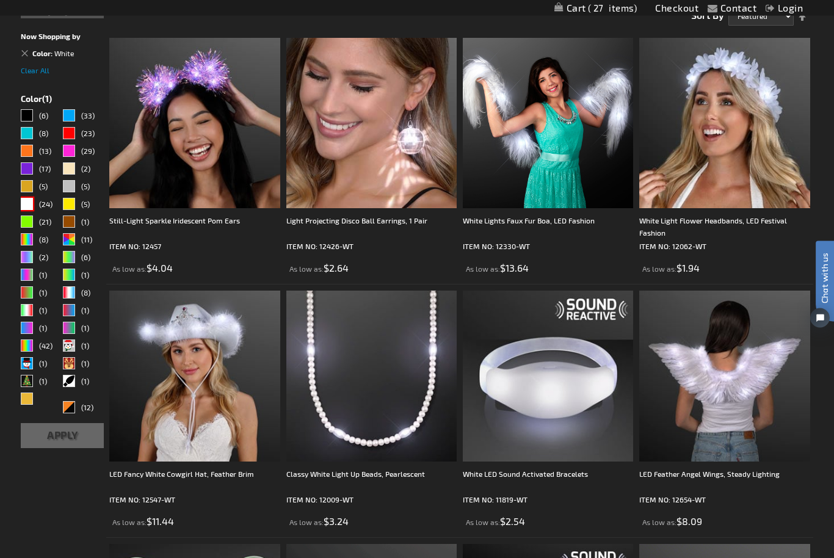
click at [26, 206] on div "White" at bounding box center [27, 204] width 12 height 12
click at [38, 437] on button "Apply" at bounding box center [62, 435] width 83 height 25
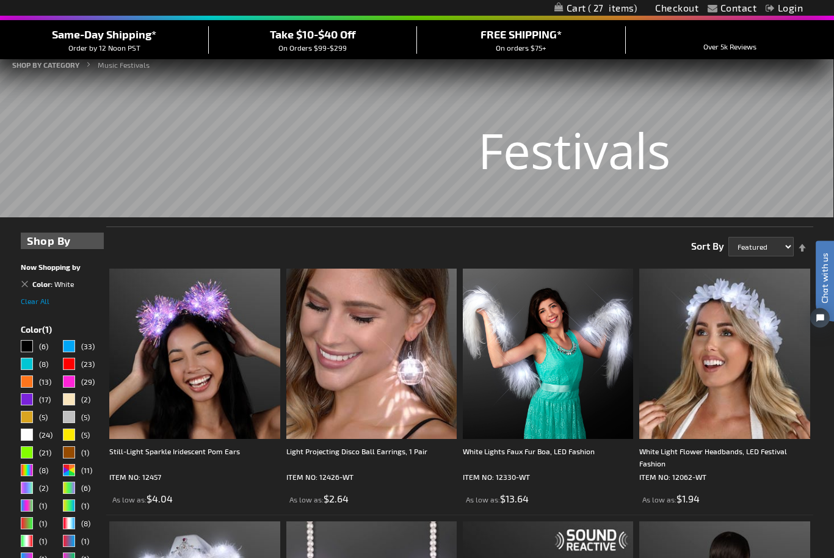
scroll to position [0, 0]
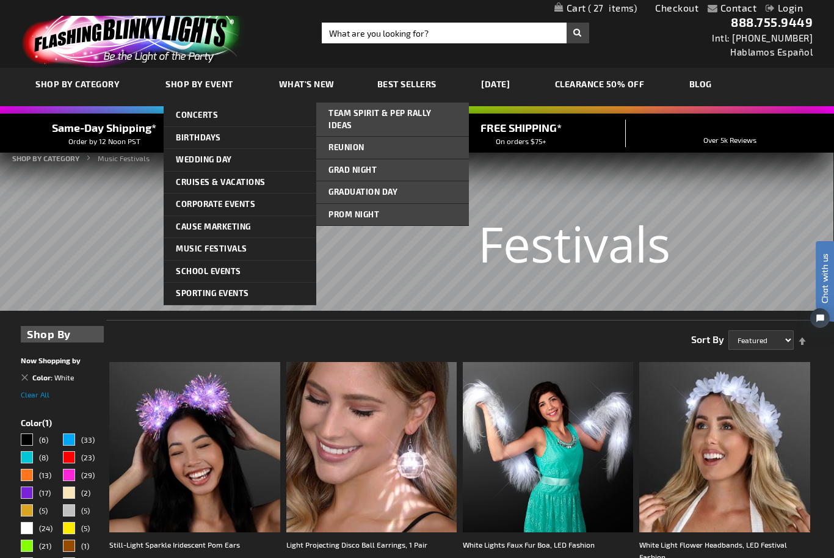
click at [375, 210] on link "Prom Night" at bounding box center [392, 215] width 153 height 22
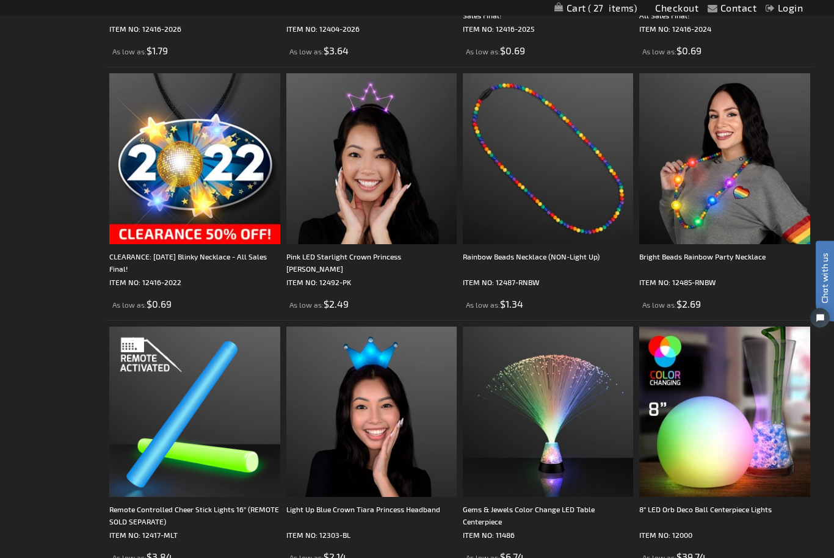
scroll to position [432, 0]
click at [393, 184] on img at bounding box center [371, 158] width 170 height 170
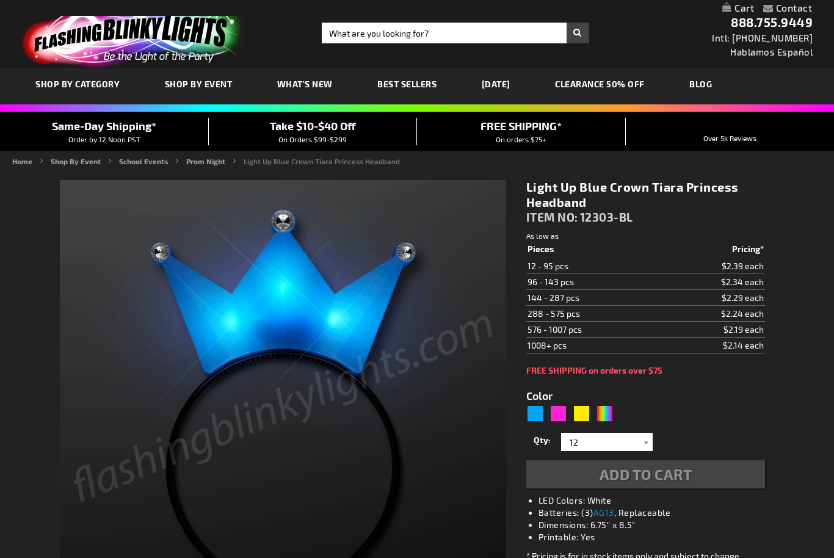
type input "5629"
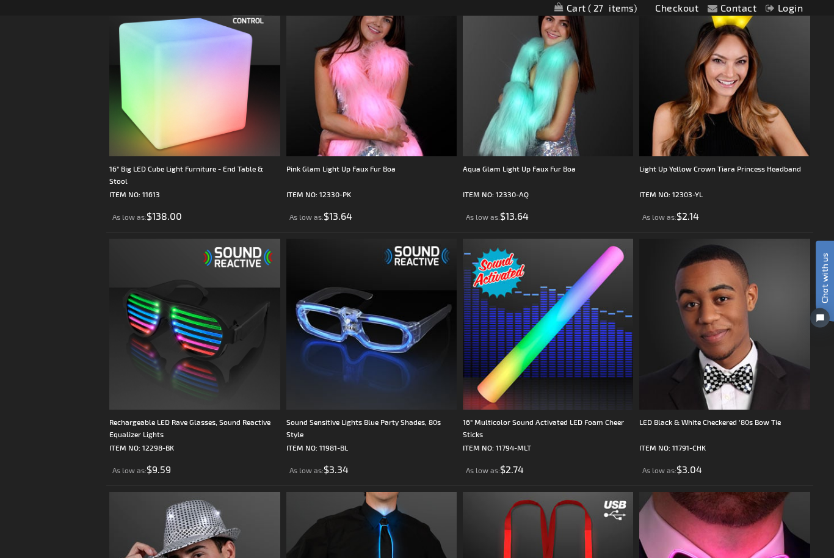
scroll to position [2797, 0]
click at [752, 108] on img at bounding box center [724, 71] width 170 height 170
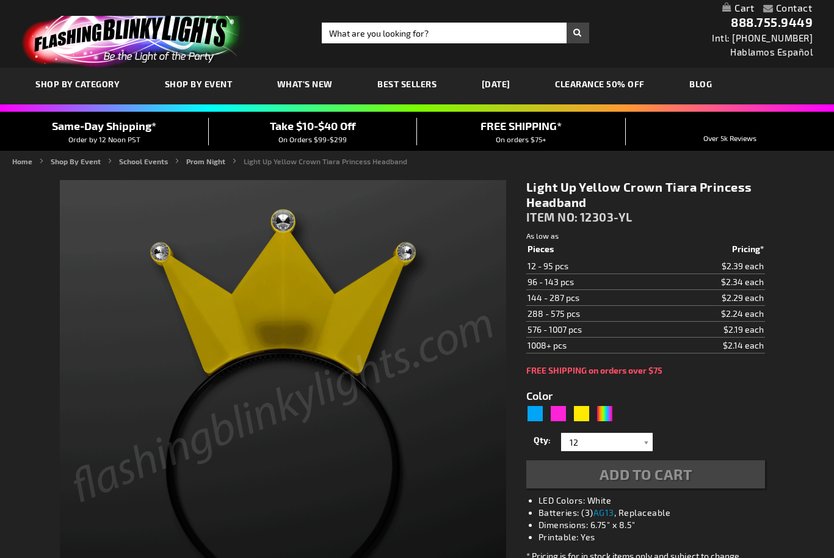
type input "5647"
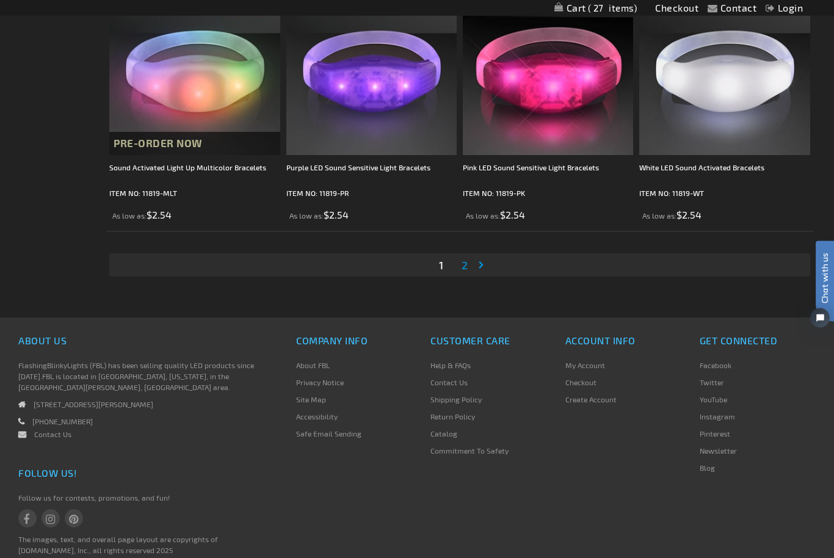
scroll to position [3826, 0]
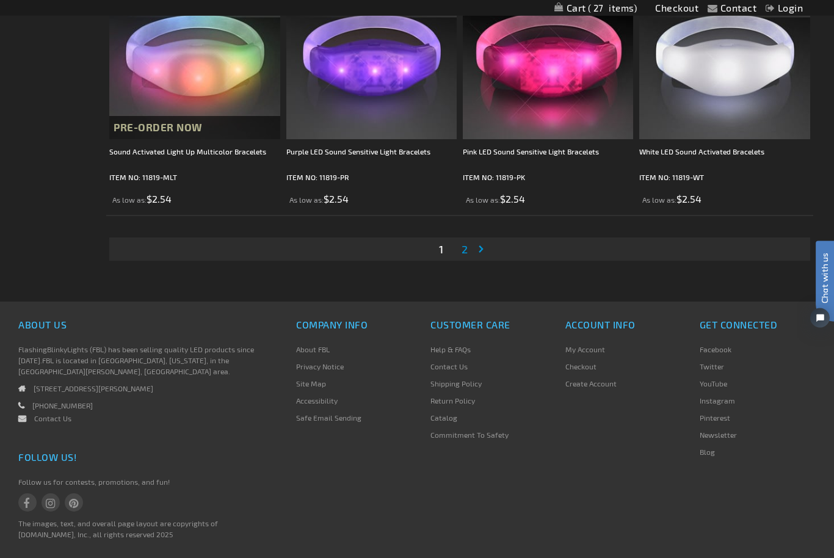
click at [467, 245] on span "2" at bounding box center [465, 249] width 6 height 13
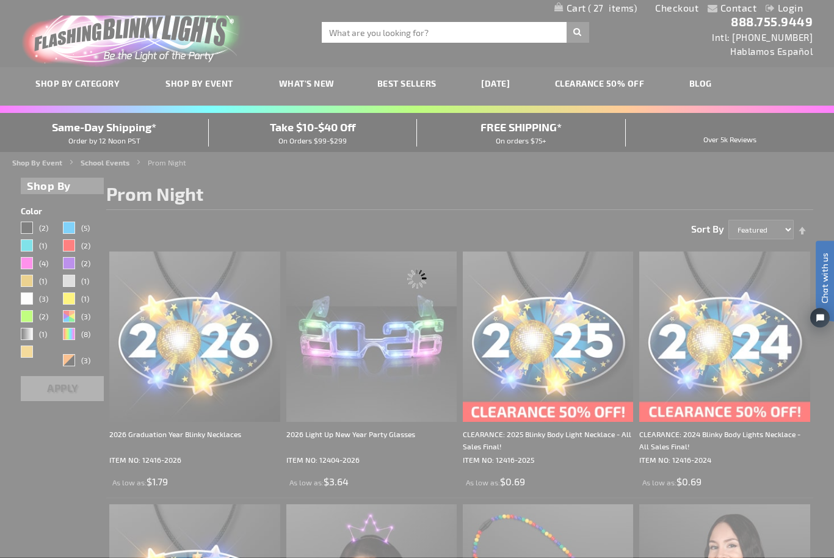
scroll to position [0, 0]
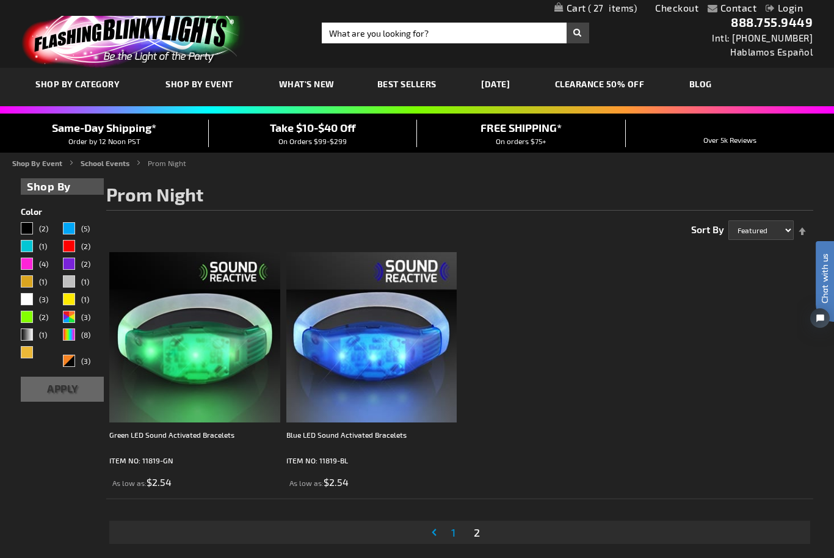
click at [296, 93] on link "What's New" at bounding box center [307, 84] width 74 height 41
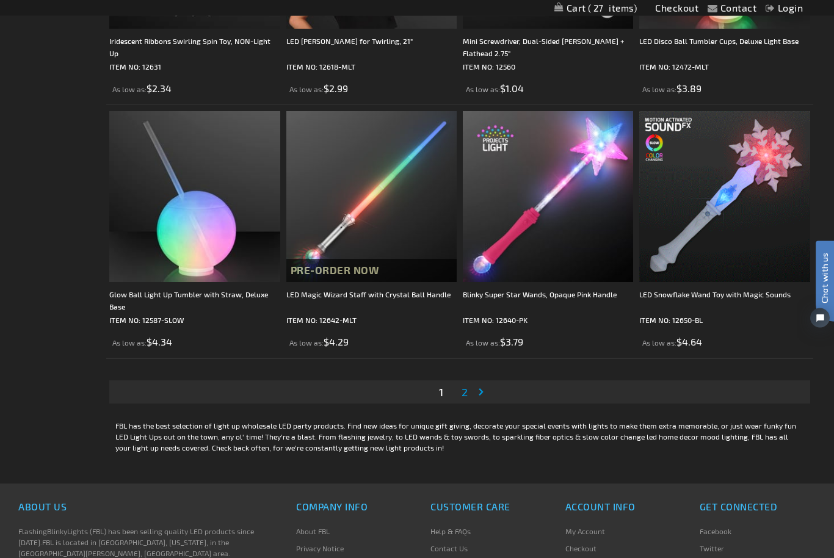
scroll to position [3683, 0]
click at [478, 394] on link "Page Next" at bounding box center [484, 392] width 12 height 18
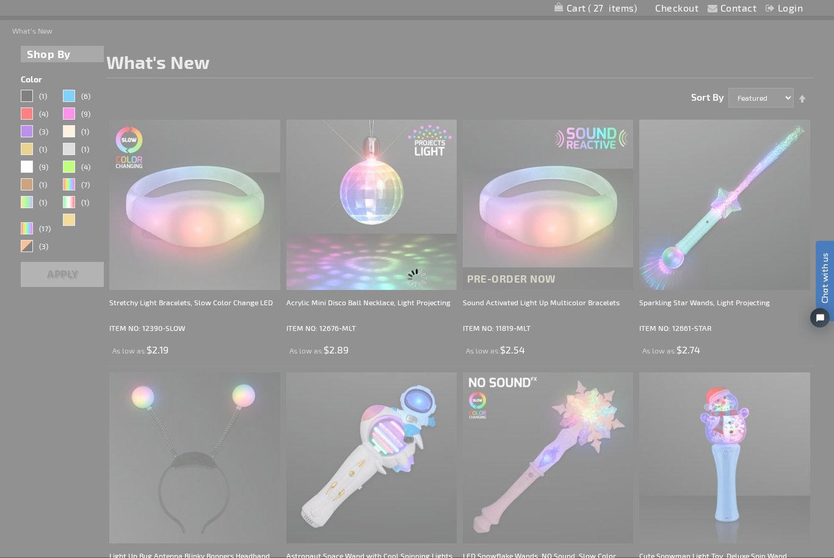
scroll to position [0, 0]
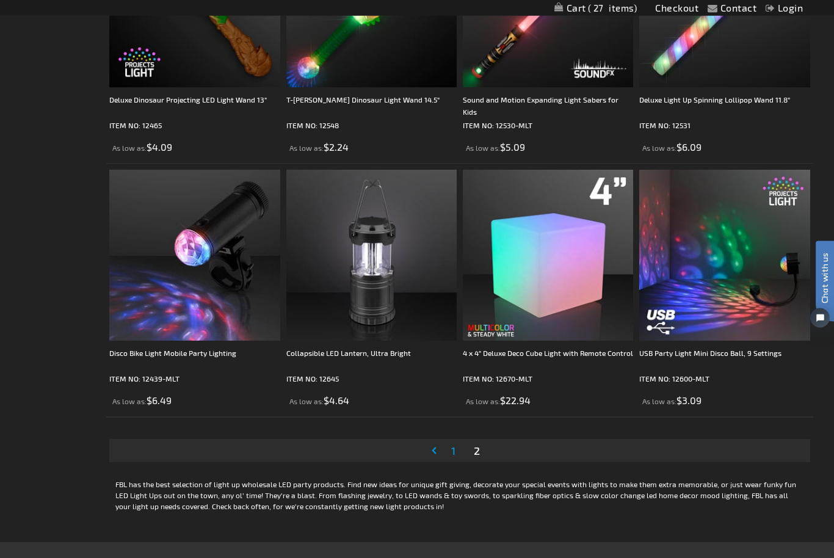
scroll to position [3625, 0]
click at [578, 297] on img at bounding box center [548, 255] width 170 height 170
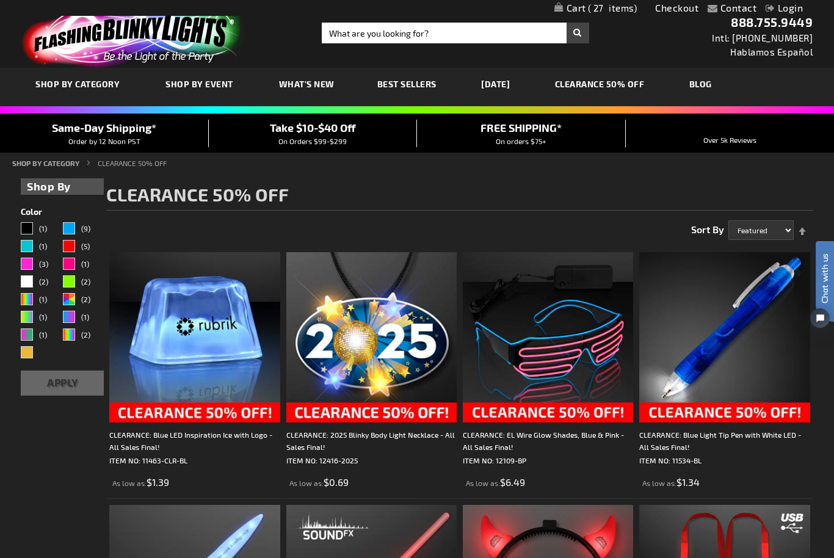
click at [793, 13] on link "Login" at bounding box center [784, 8] width 37 height 12
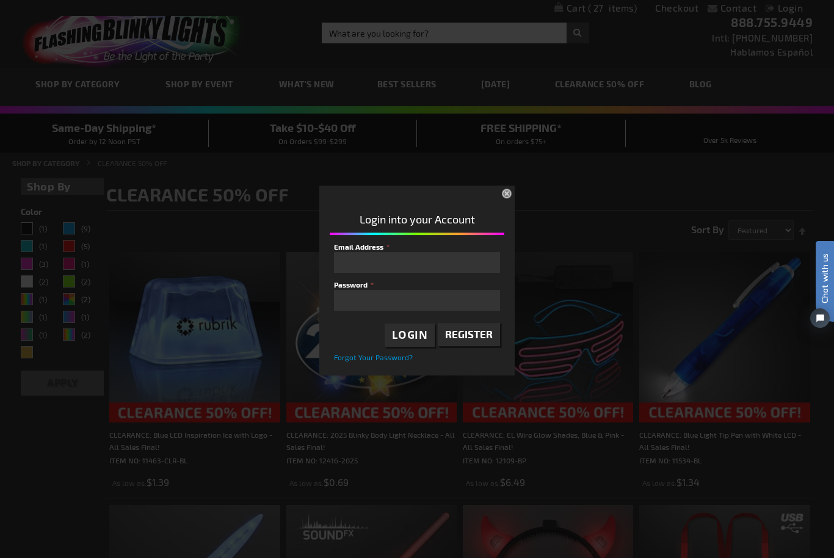
click at [482, 340] on span "Register" at bounding box center [469, 334] width 48 height 12
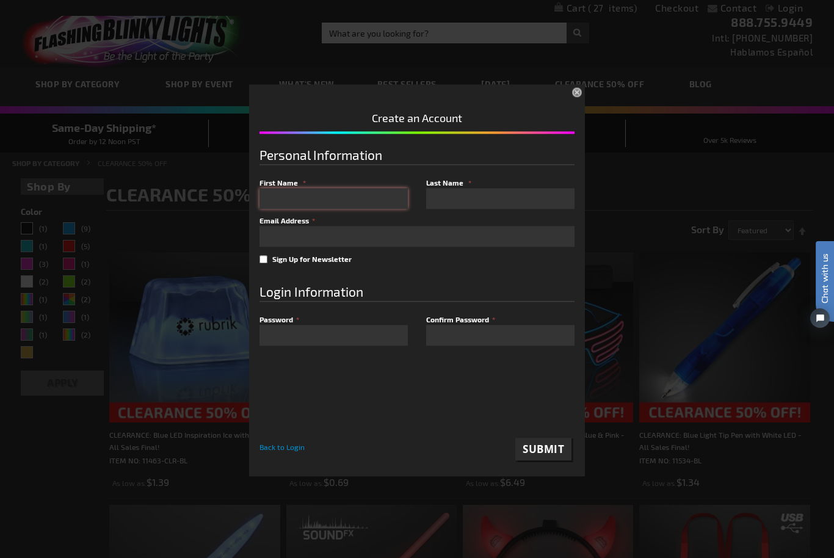
click at [347, 199] on input "First Name" at bounding box center [334, 198] width 148 height 21
type input "Debra"
type input "Schoonmaker"
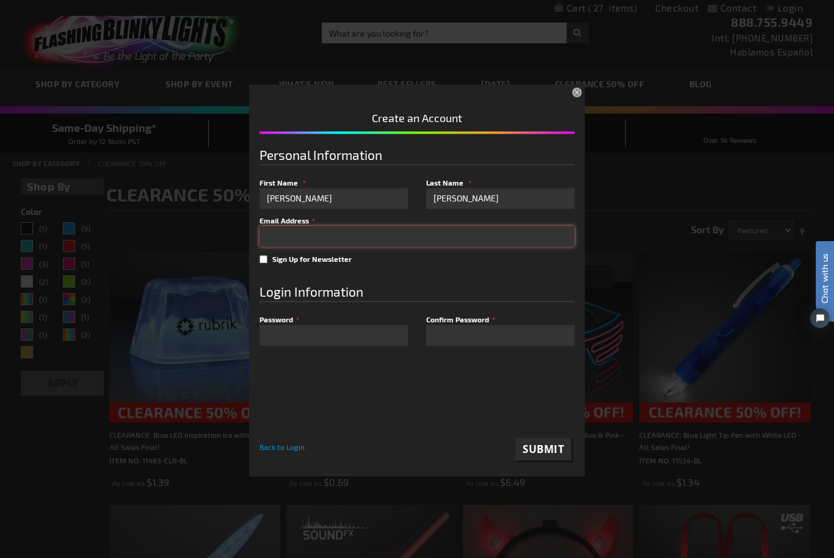
type input "[EMAIL_ADDRESS][DOMAIN_NAME]"
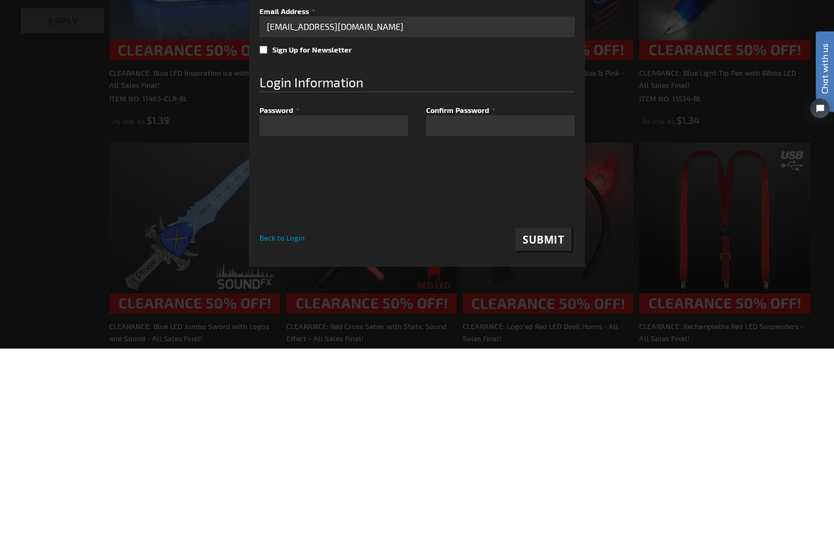
scroll to position [363, 0]
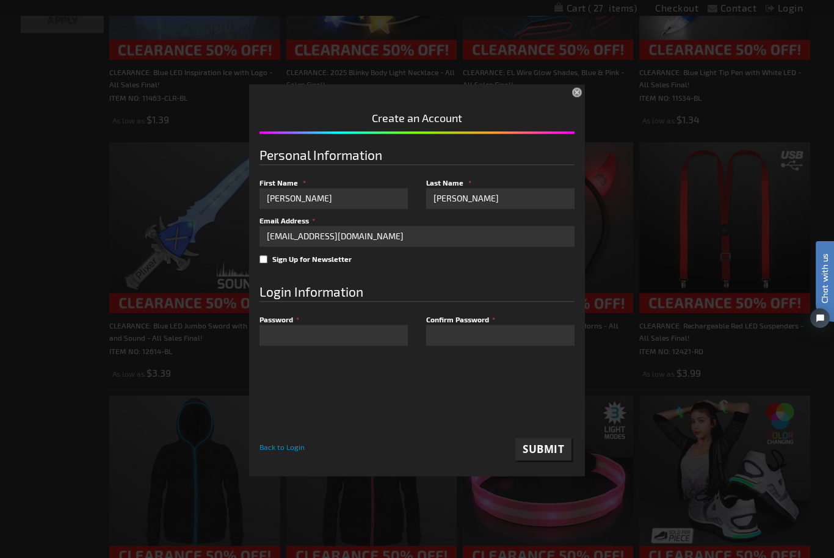
click at [510, 536] on div "Please complete your information below to login. Please complete your informati…" at bounding box center [417, 279] width 834 height 558
click at [550, 449] on span "Submit" at bounding box center [544, 449] width 42 height 14
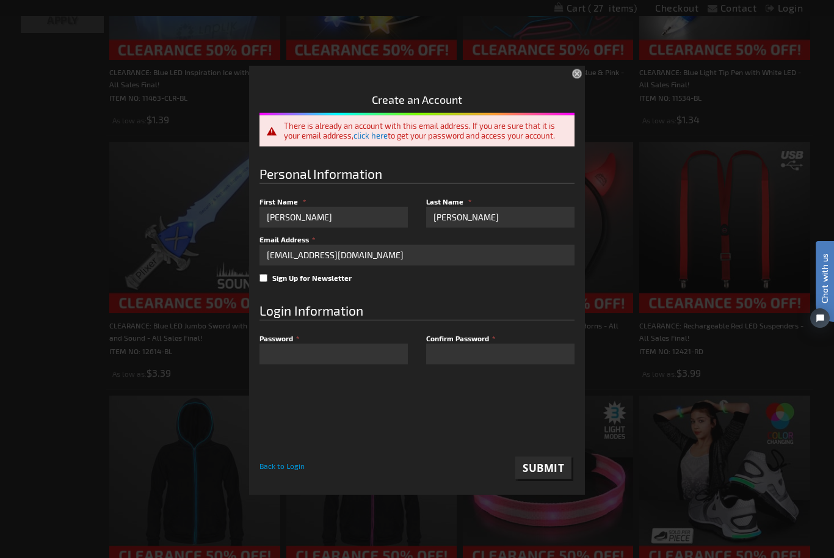
click at [379, 130] on link "click here" at bounding box center [371, 135] width 34 height 10
click at [381, 139] on link "click here" at bounding box center [371, 135] width 34 height 10
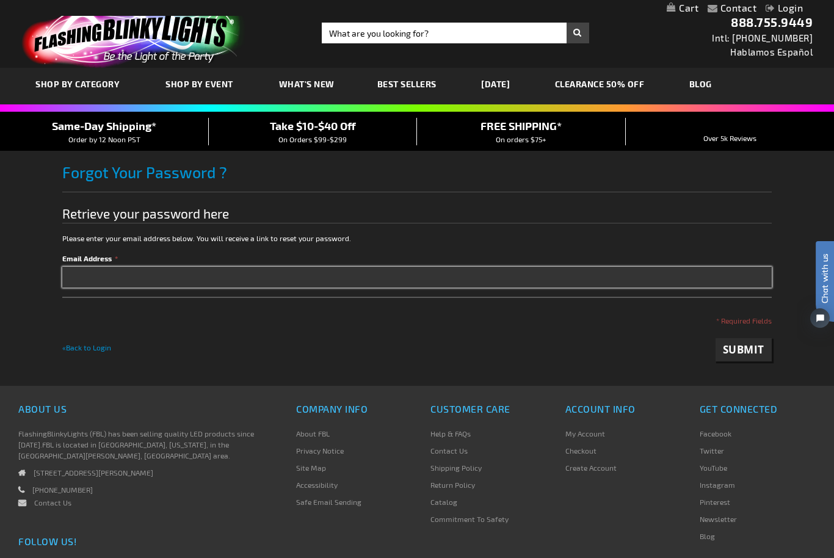
click at [661, 281] on input "Email Address" at bounding box center [416, 277] width 709 height 21
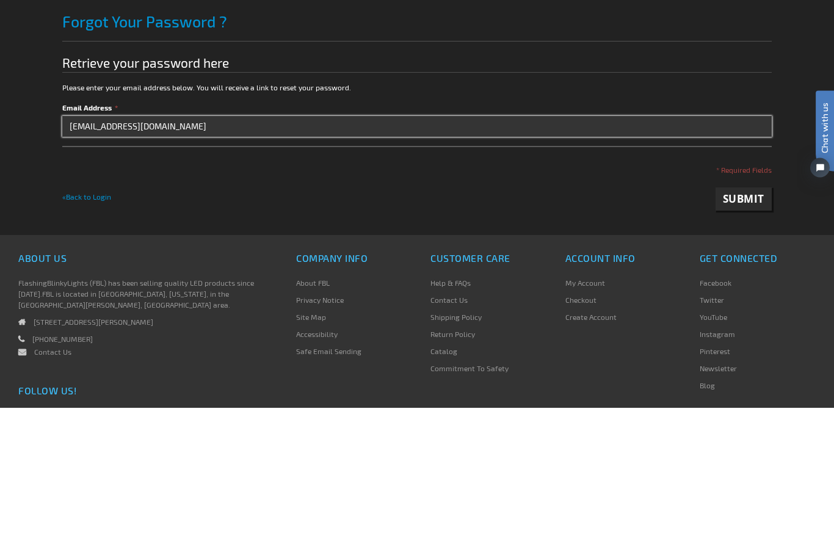
type input "[EMAIL_ADDRESS][DOMAIN_NAME]"
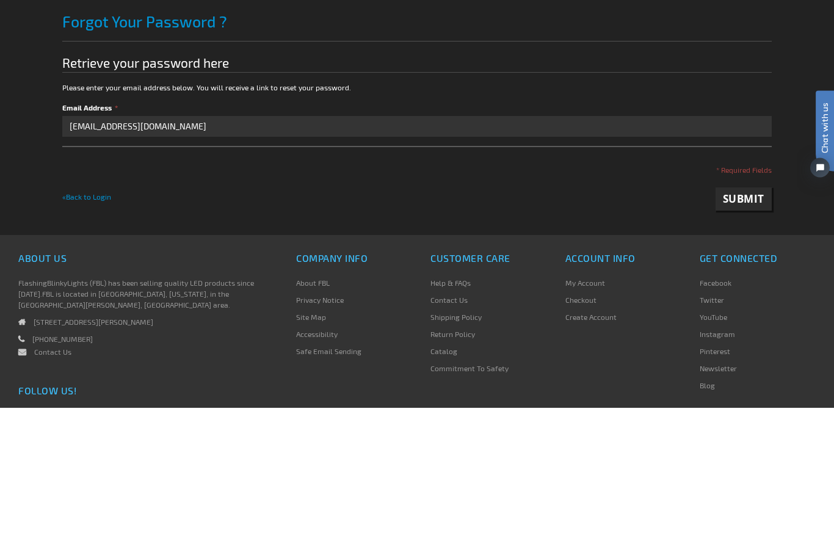
scroll to position [124, 0]
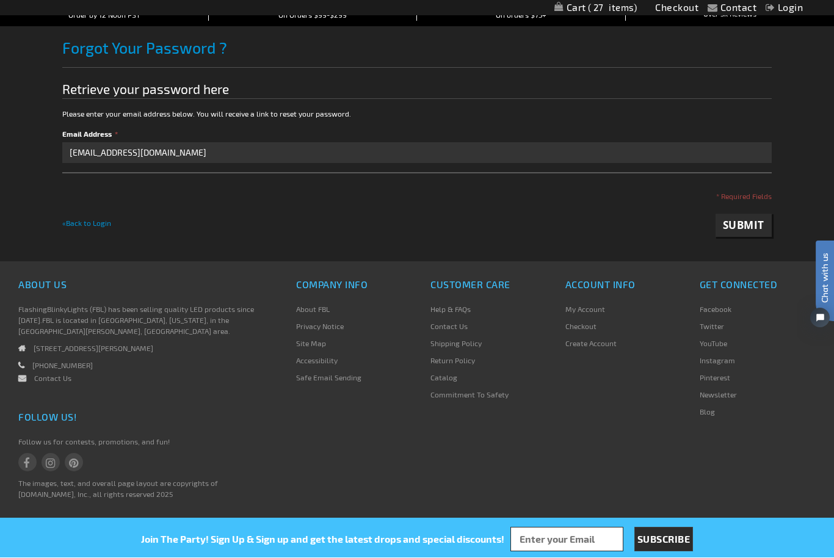
click at [742, 231] on span "Submit" at bounding box center [744, 226] width 42 height 14
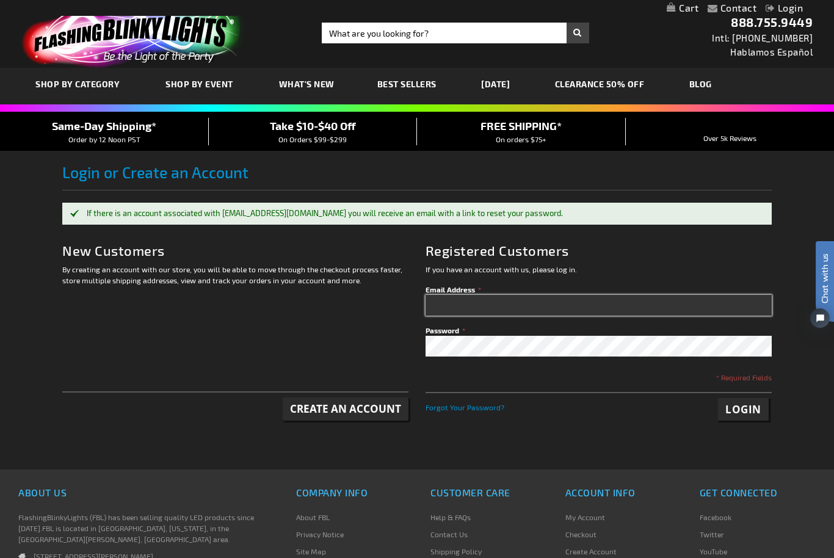
type input "[EMAIL_ADDRESS][DOMAIN_NAME]"
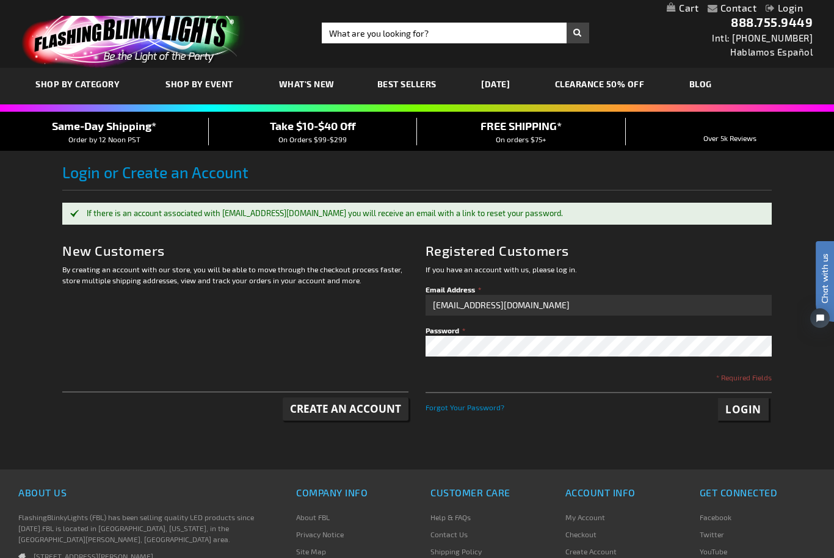
click at [744, 409] on button "Login" at bounding box center [743, 409] width 51 height 23
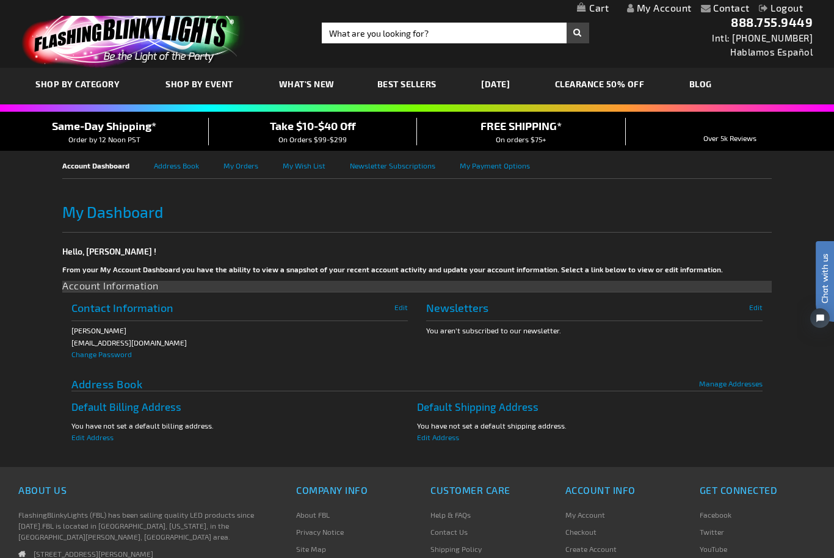
click at [605, 4] on link "My Cart" at bounding box center [593, 8] width 32 height 12
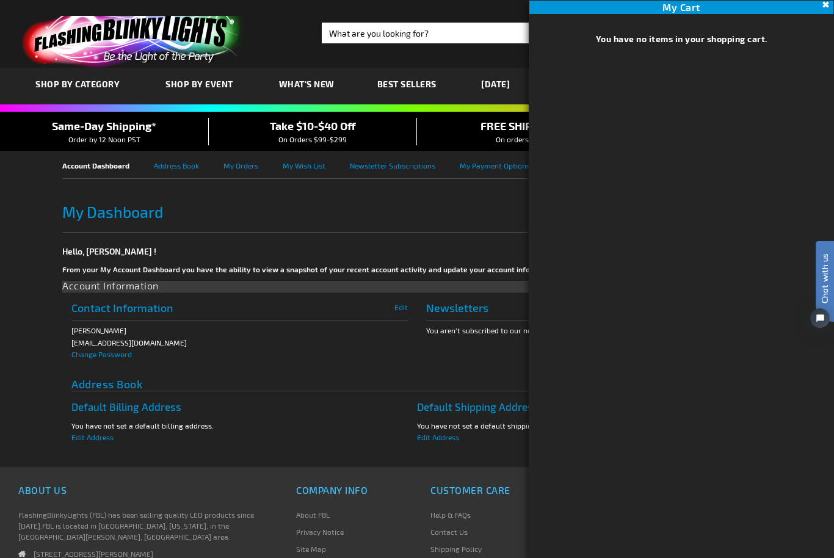
click at [423, 206] on h1 "My Dashboard" at bounding box center [416, 205] width 709 height 29
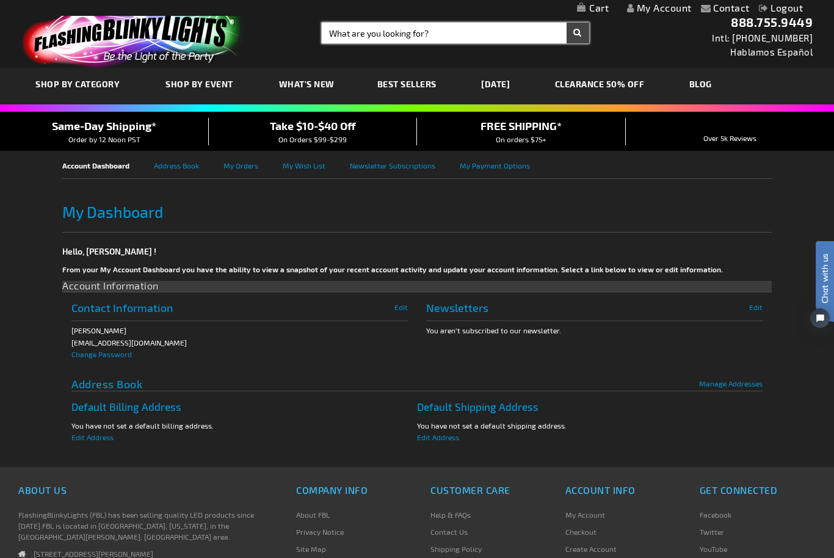
click at [418, 42] on input "Search" at bounding box center [455, 33] width 267 height 21
type input "Cube"
click at [578, 33] on button "Search" at bounding box center [578, 33] width 23 height 21
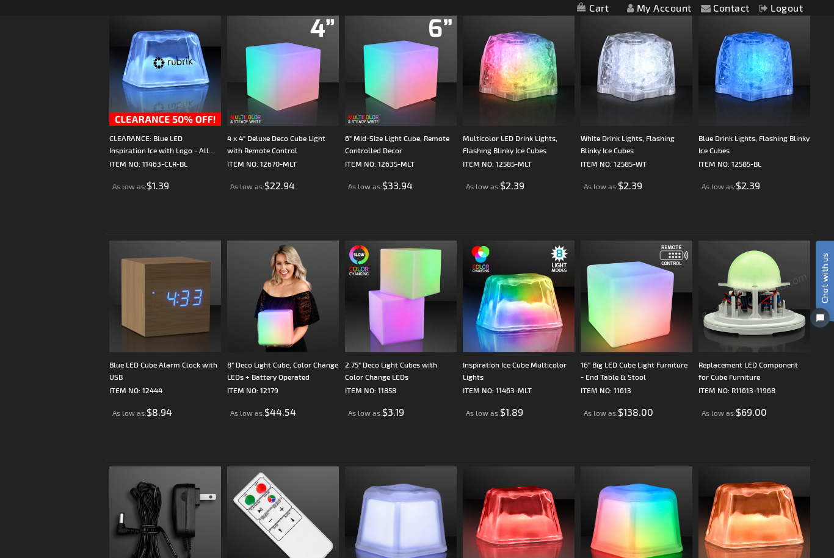
scroll to position [242, 0]
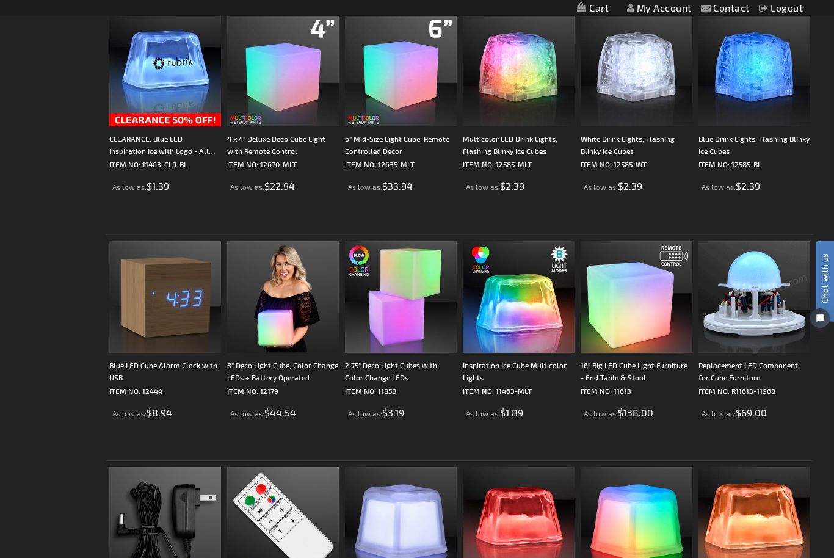
click at [413, 294] on img at bounding box center [401, 297] width 112 height 112
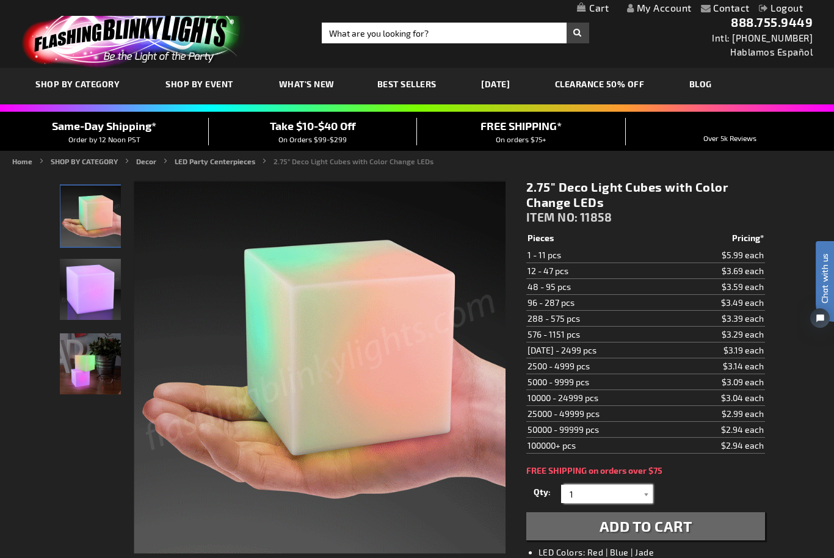
click at [634, 497] on input "1" at bounding box center [608, 494] width 89 height 18
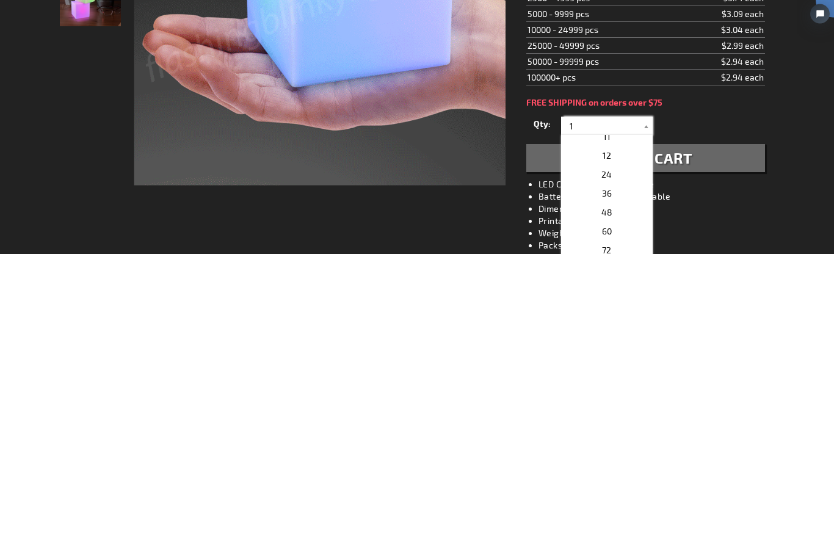
scroll to position [198, 0]
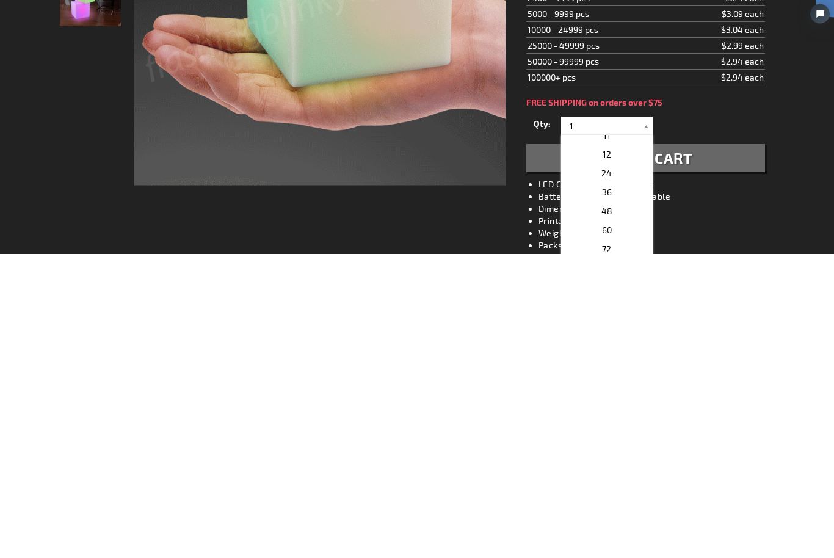
click at [621, 468] on p "24" at bounding box center [607, 477] width 92 height 19
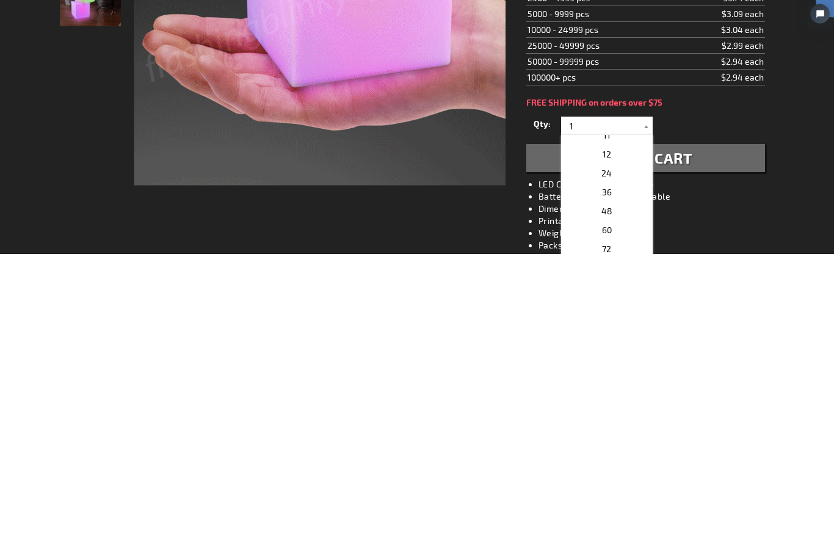
type input "24"
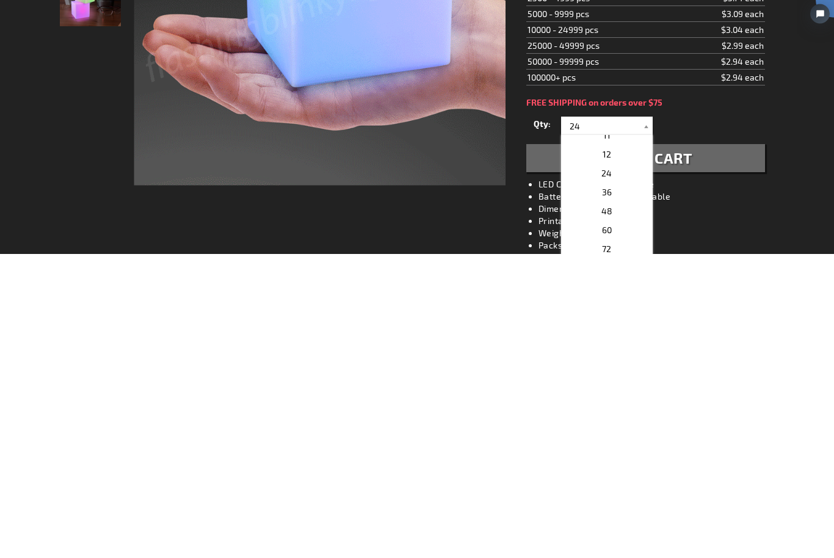
scroll to position [368, 0]
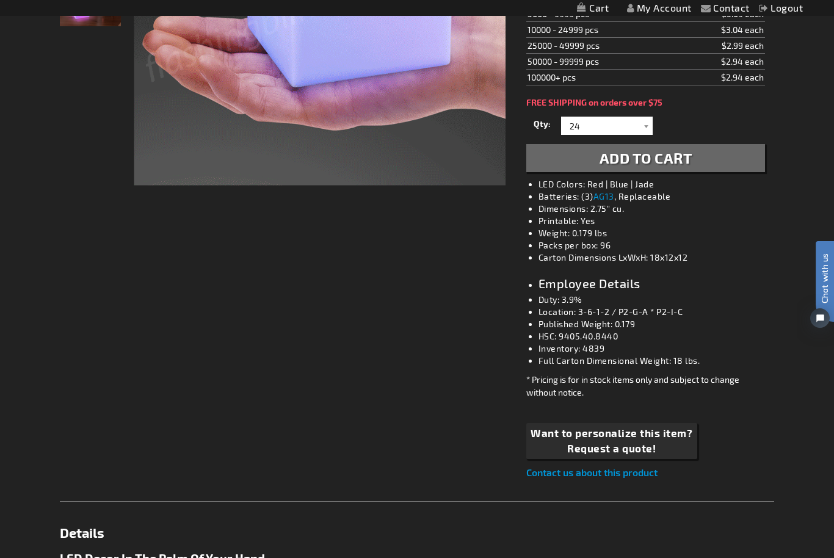
click at [706, 161] on button "Add to Cart" at bounding box center [645, 158] width 239 height 28
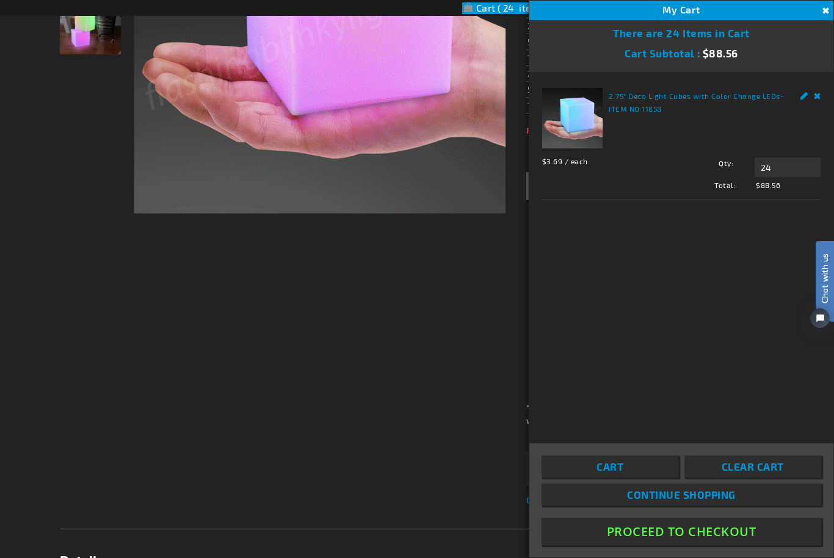
click at [422, 399] on div "Checkout as a new customer Creating an account has many benefits: See order and…" at bounding box center [417, 461] width 714 height 1262
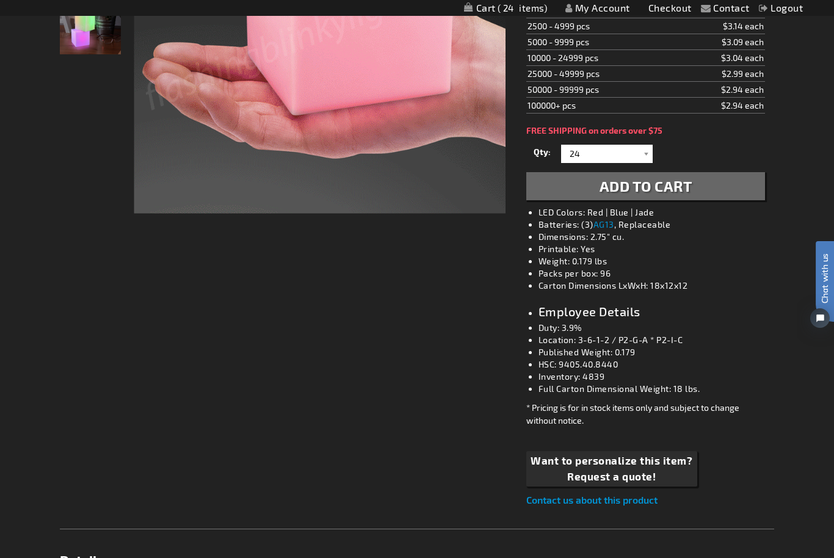
click at [116, 349] on div "Checkout as a new customer Creating an account has many benefits: See order and…" at bounding box center [417, 461] width 714 height 1262
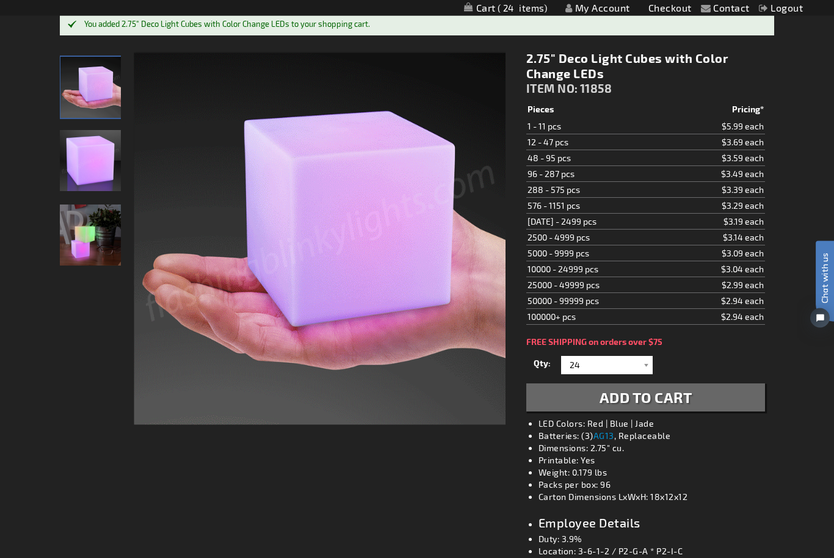
scroll to position [0, 0]
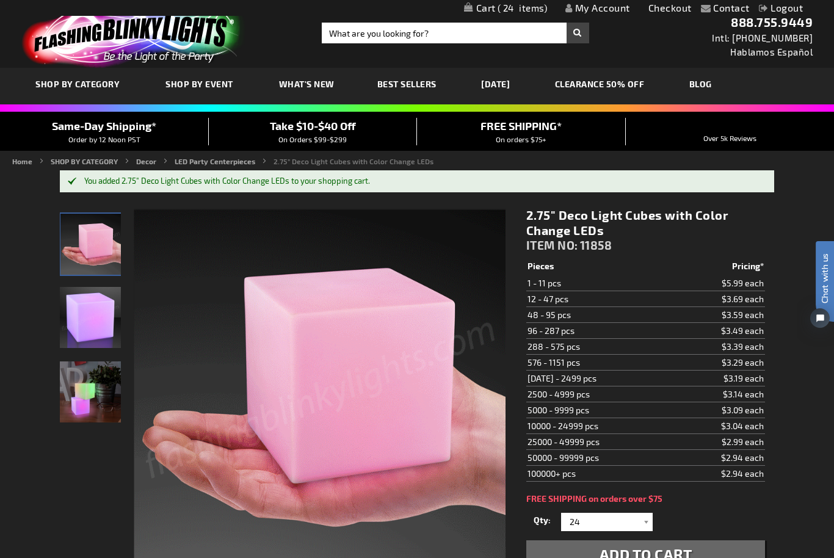
click at [527, 12] on span "24" at bounding box center [523, 7] width 50 height 11
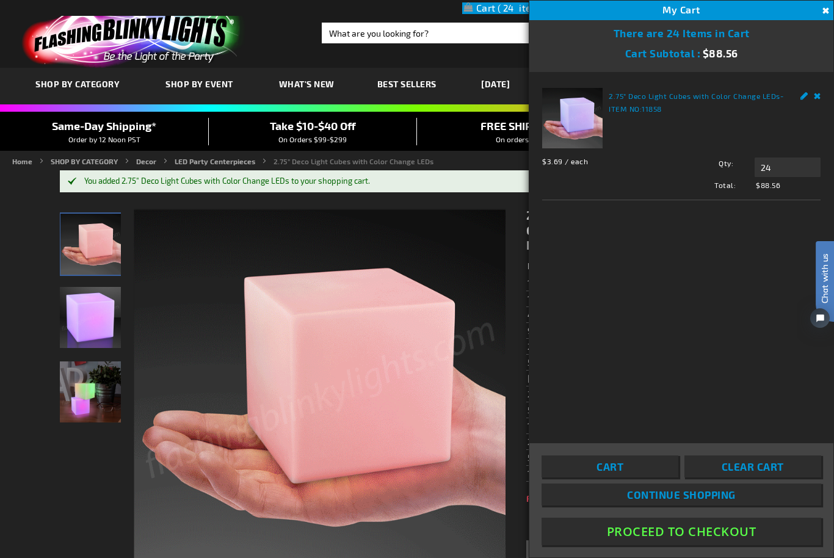
click at [643, 478] on link "Cart" at bounding box center [610, 467] width 137 height 22
